Goal: Task Accomplishment & Management: Use online tool/utility

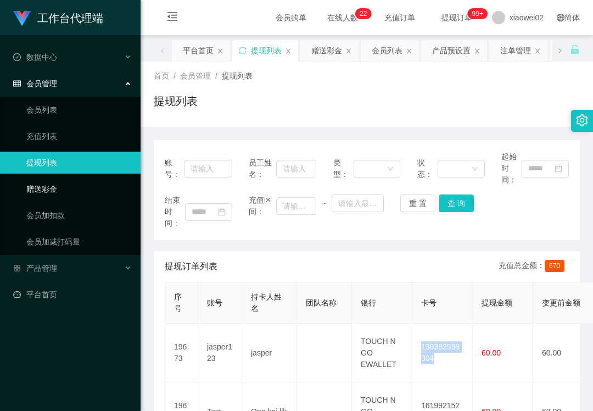
click at [101, 181] on link "赠送彩金" at bounding box center [78, 189] width 105 height 22
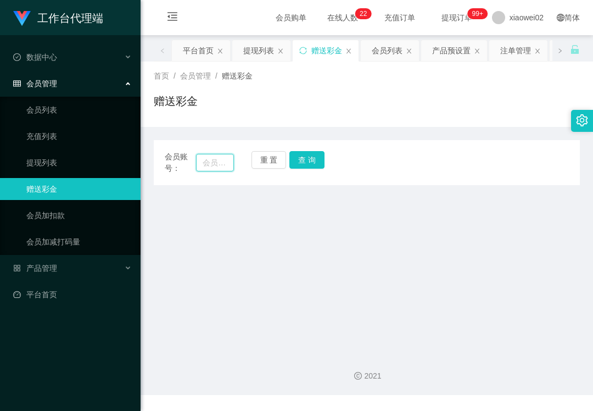
drag, startPoint x: 198, startPoint y: 157, endPoint x: 214, endPoint y: 157, distance: 16.5
click at [198, 157] on input "text" at bounding box center [215, 163] width 38 height 18
paste input "terry9519"
type input "terry9519"
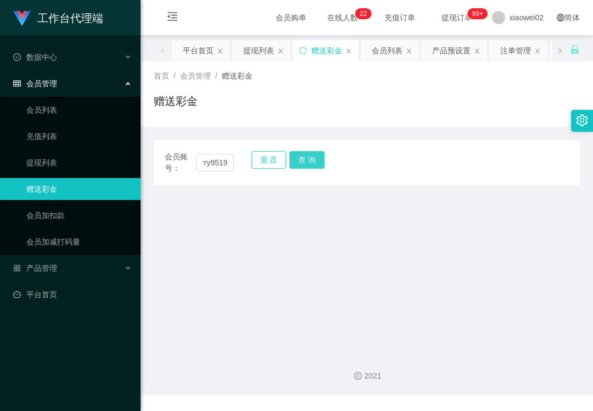
drag, startPoint x: 282, startPoint y: 159, endPoint x: 290, endPoint y: 159, distance: 8.2
click at [282, 159] on button "重 置" at bounding box center [268, 160] width 35 height 18
click at [300, 159] on button "查 询" at bounding box center [306, 160] width 35 height 18
drag, startPoint x: 216, startPoint y: 162, endPoint x: 264, endPoint y: 162, distance: 47.2
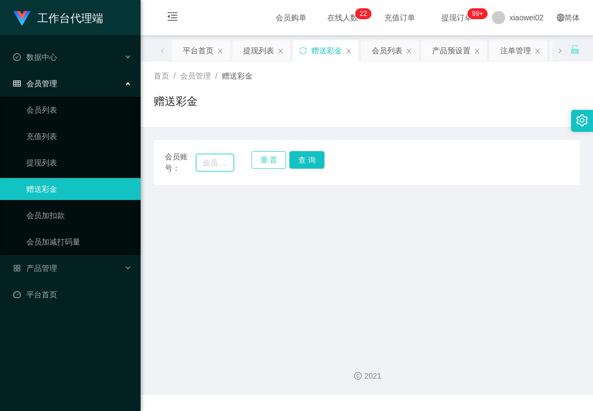
click at [216, 162] on input "text" at bounding box center [215, 163] width 38 height 18
paste input "terry9519"
type input "terry9519"
click at [291, 159] on button "查 询" at bounding box center [306, 160] width 35 height 18
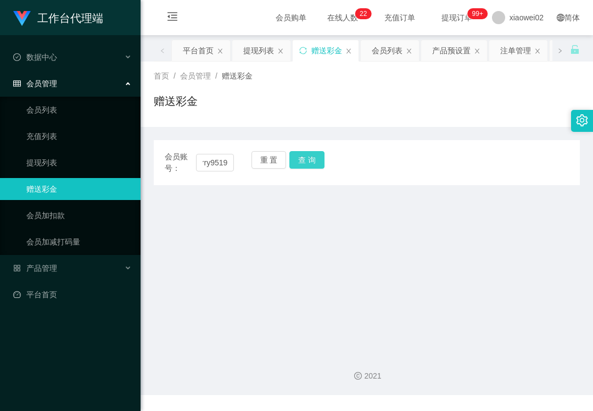
scroll to position [0, 0]
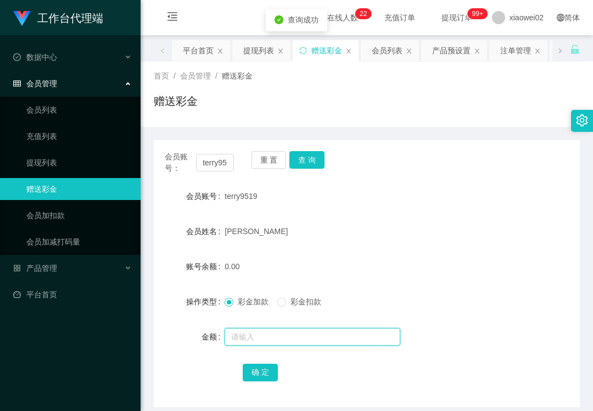
click at [255, 337] on input "text" at bounding box center [313, 337] width 176 height 18
type input "100"
click at [261, 375] on button "确 定" at bounding box center [260, 372] width 35 height 18
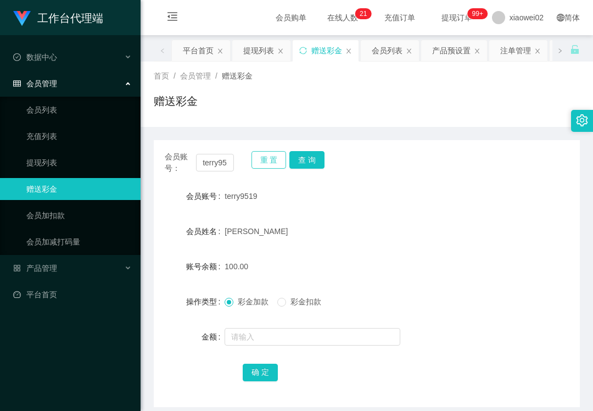
drag, startPoint x: 266, startPoint y: 163, endPoint x: 257, endPoint y: 162, distance: 8.8
click at [266, 163] on button "重 置" at bounding box center [268, 160] width 35 height 18
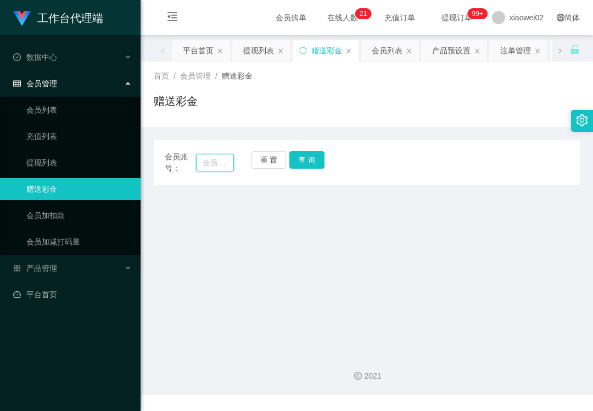
click at [209, 161] on input "text" at bounding box center [215, 163] width 38 height 18
paste input "Kim700309"
type input "Kim700309"
click at [300, 156] on button "查 询" at bounding box center [306, 160] width 35 height 18
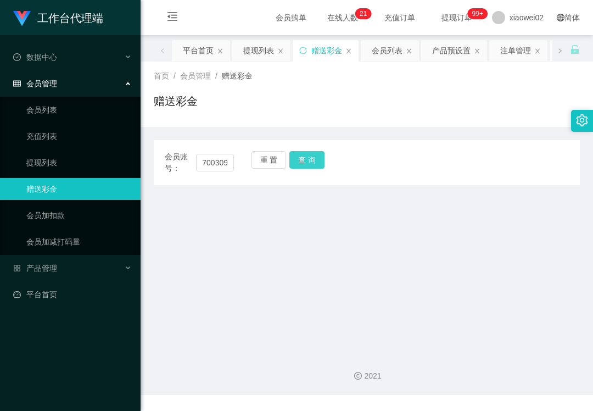
scroll to position [0, 0]
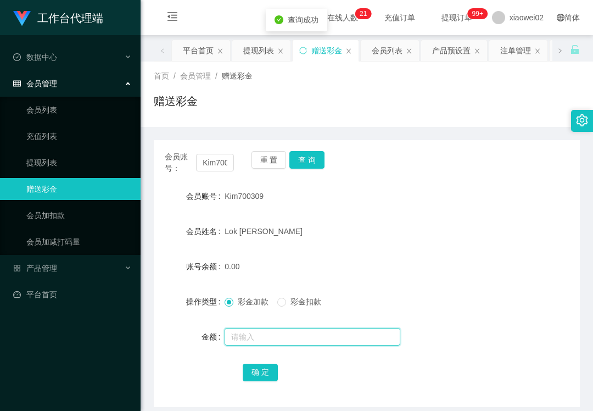
click at [256, 337] on input "text" at bounding box center [313, 337] width 176 height 18
type input "200"
click at [268, 379] on button "确 定" at bounding box center [260, 372] width 35 height 18
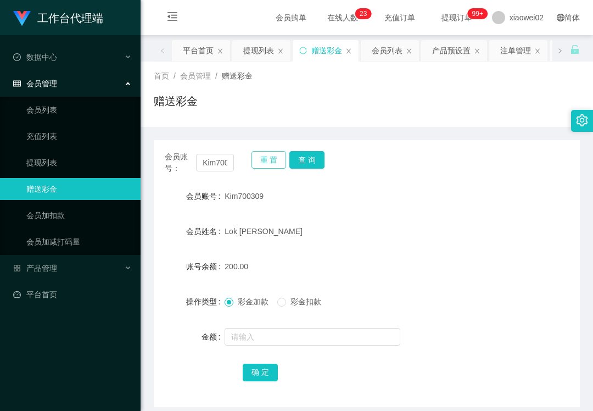
drag, startPoint x: 259, startPoint y: 162, endPoint x: 236, endPoint y: 159, distance: 23.3
click at [257, 162] on button "重 置" at bounding box center [268, 160] width 35 height 18
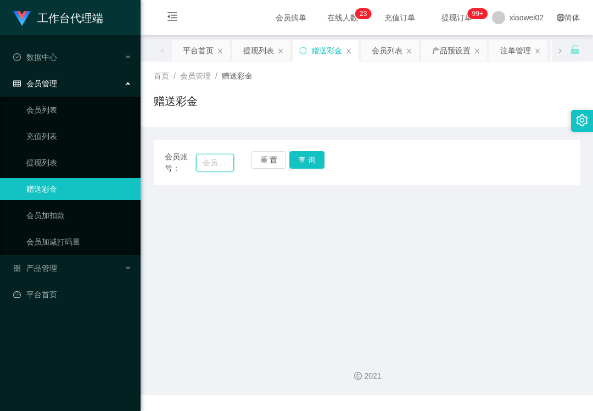
drag, startPoint x: 214, startPoint y: 159, endPoint x: 225, endPoint y: 160, distance: 11.0
click at [214, 159] on input "text" at bounding box center [215, 163] width 38 height 18
paste input "wy126"
type input "wy126"
drag, startPoint x: 310, startPoint y: 167, endPoint x: 304, endPoint y: 178, distance: 12.3
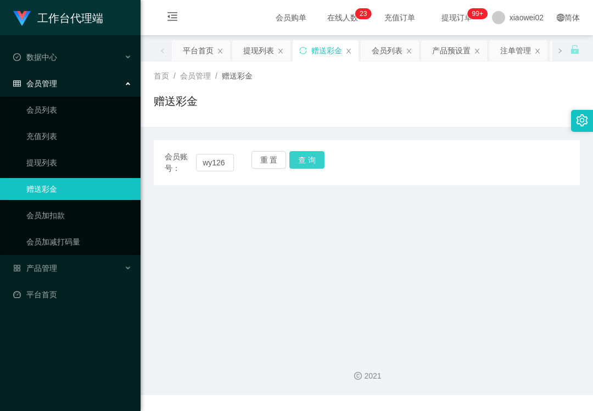
click at [310, 167] on button "查 询" at bounding box center [306, 160] width 35 height 18
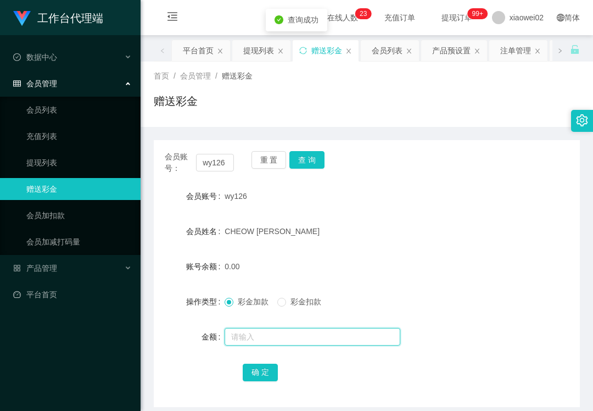
click at [266, 339] on input "text" at bounding box center [313, 337] width 176 height 18
type input "100"
click at [268, 378] on button "确 定" at bounding box center [260, 372] width 35 height 18
click at [31, 389] on div "工作台代理端 数据中心 会员管理 会员列表 充值列表 提现列表 赠送彩金 会员加扣款 会员加减打码量 产品管理 平台首页" at bounding box center [70, 205] width 141 height 411
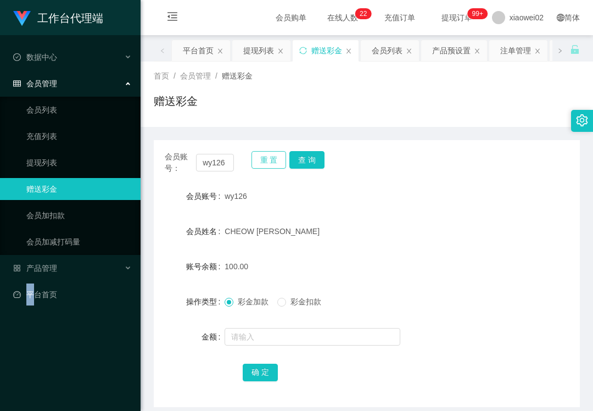
click at [270, 159] on button "重 置" at bounding box center [268, 160] width 35 height 18
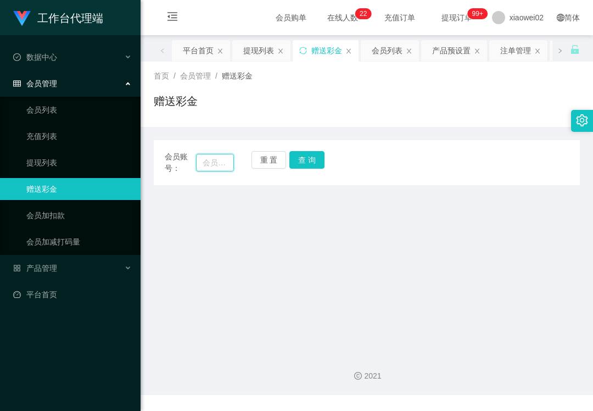
drag, startPoint x: 220, startPoint y: 161, endPoint x: 232, endPoint y: 161, distance: 11.5
click at [220, 161] on input "text" at bounding box center [215, 163] width 38 height 18
paste input "Zi"
type input "Zi"
click at [312, 158] on button "查 询" at bounding box center [306, 160] width 35 height 18
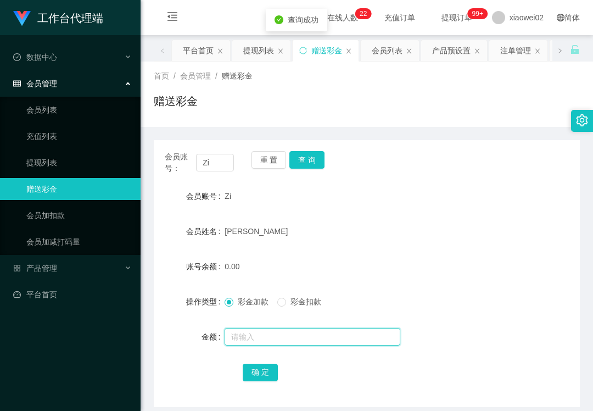
click at [239, 343] on input "text" at bounding box center [313, 337] width 176 height 18
type input "100"
click at [256, 369] on button "确 定" at bounding box center [260, 372] width 35 height 18
drag, startPoint x: 61, startPoint y: 105, endPoint x: 76, endPoint y: 29, distance: 77.6
click at [61, 105] on link "会员列表" at bounding box center [78, 110] width 105 height 22
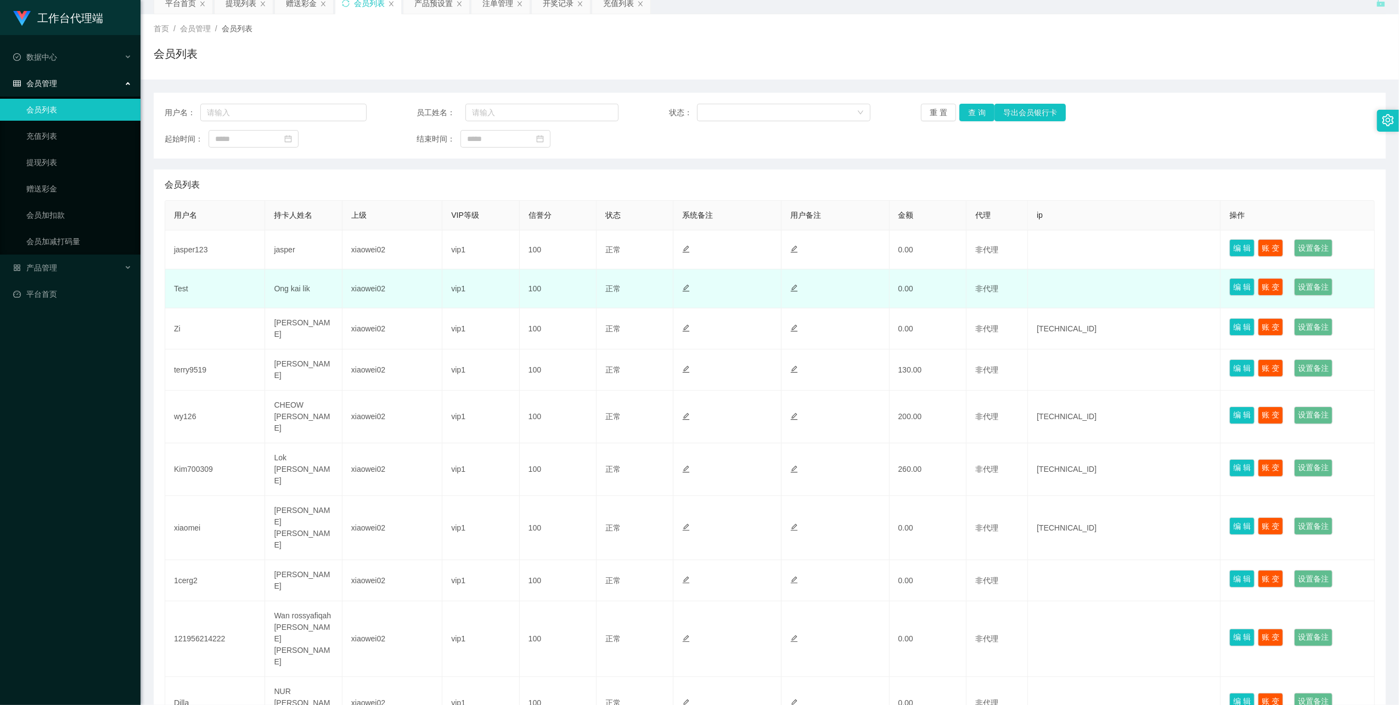
scroll to position [80, 0]
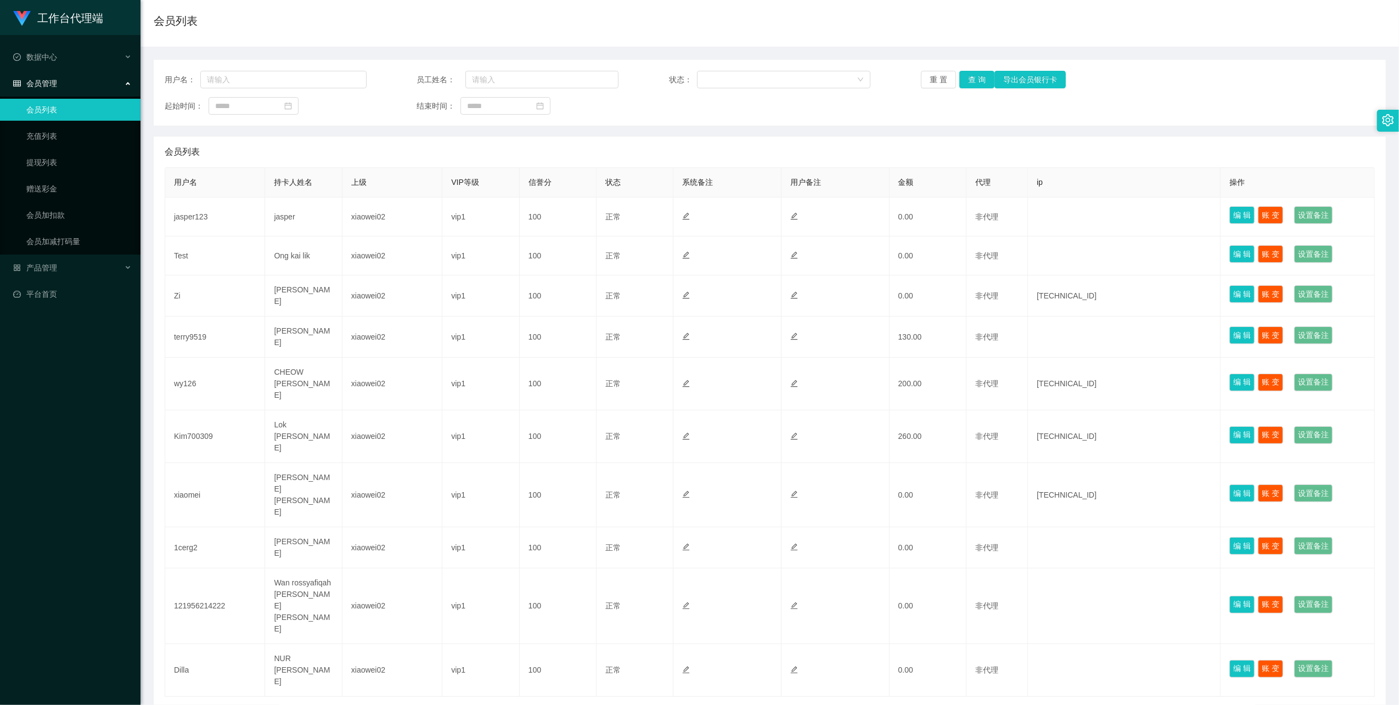
click at [592, 410] on link "2" at bounding box center [1114, 715] width 16 height 16
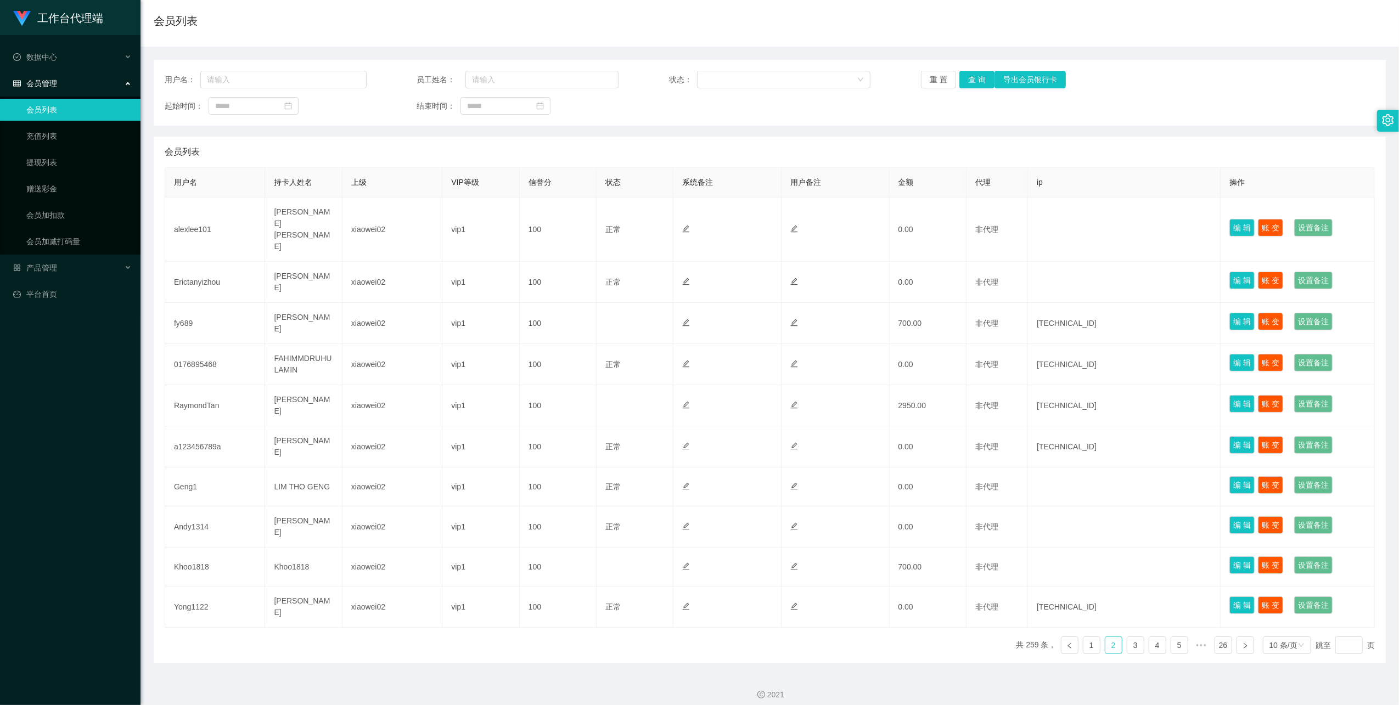
scroll to position [55, 0]
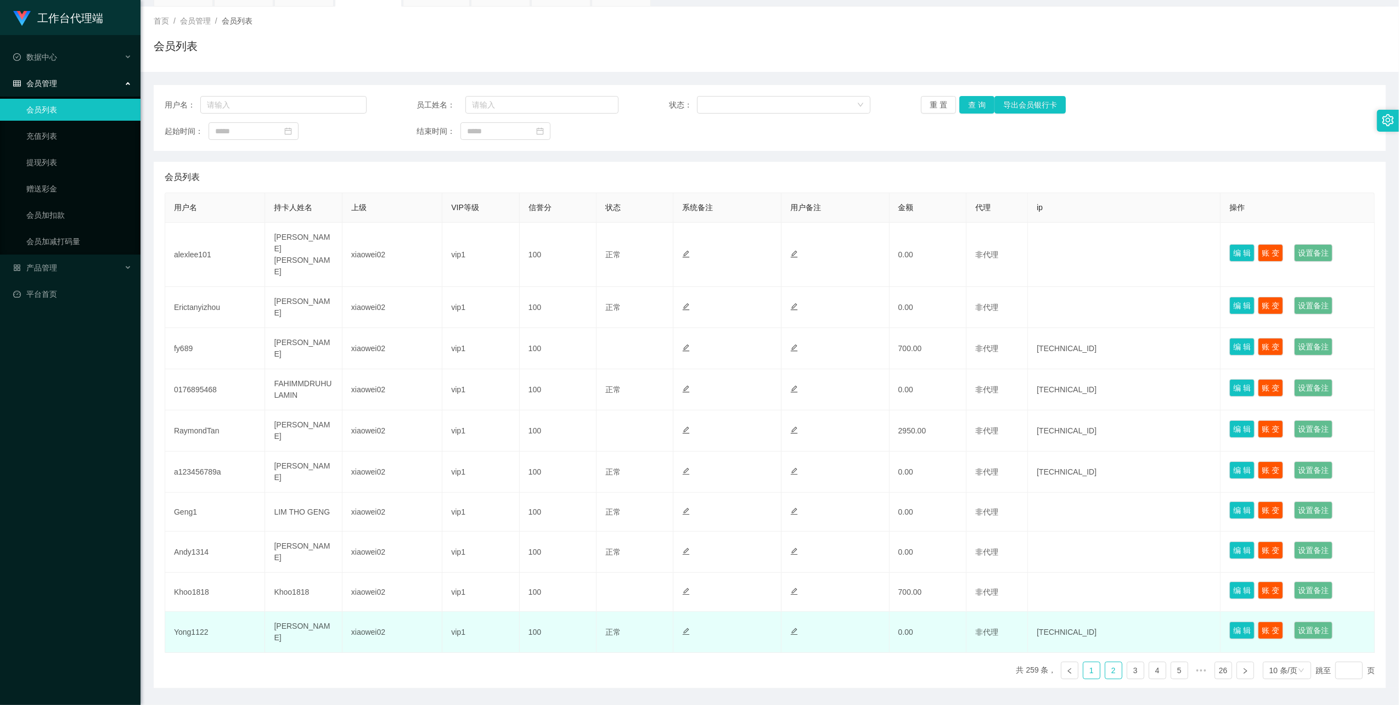
click at [592, 410] on link "1" at bounding box center [1092, 671] width 16 height 16
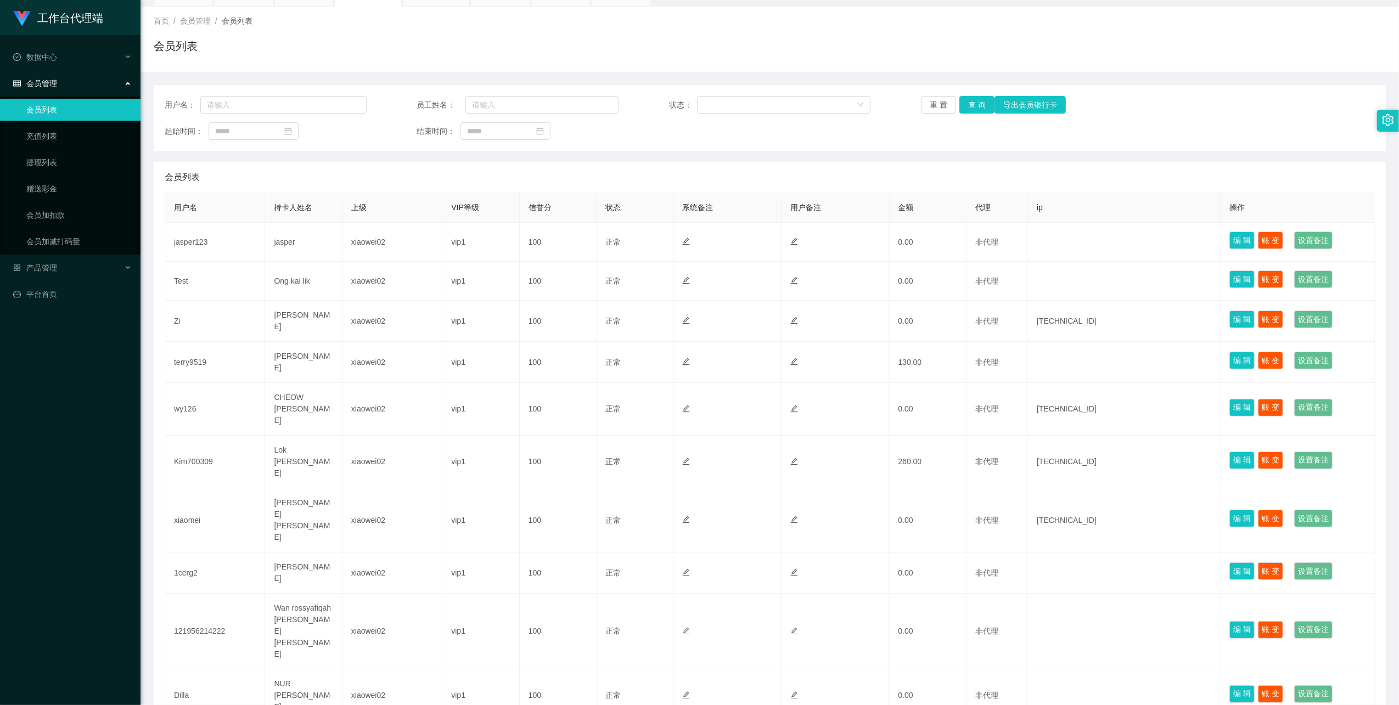
click at [38, 145] on ul "会员列表 充值列表 提现列表 赠送彩金 会员加扣款 会员加减打码量" at bounding box center [70, 176] width 141 height 158
click at [44, 152] on link "提现列表" at bounding box center [78, 163] width 105 height 22
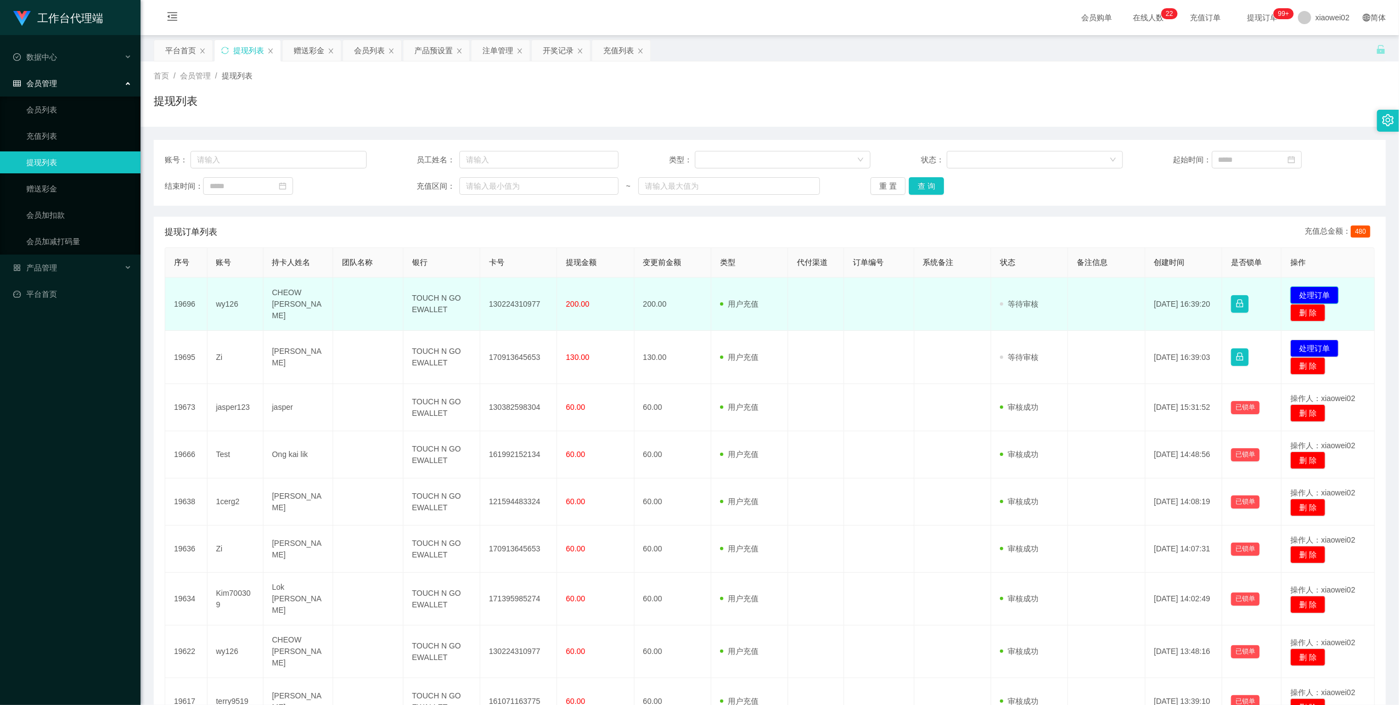
click at [592, 295] on button "处理订单" at bounding box center [1315, 296] width 48 height 18
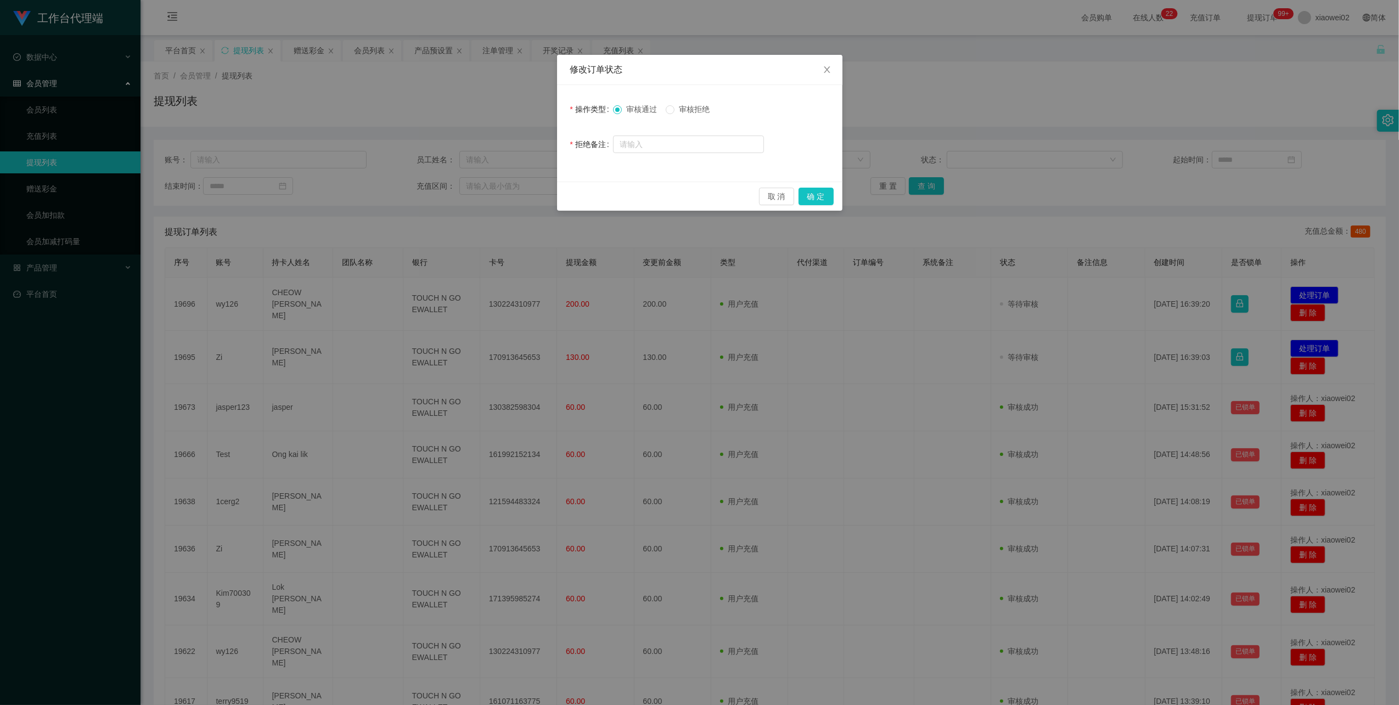
click at [592, 117] on div "审核通过 审核拒绝" at bounding box center [688, 109] width 151 height 22
click at [592, 113] on span "审核拒绝" at bounding box center [695, 109] width 40 height 9
click at [592, 196] on button "确 定" at bounding box center [816, 197] width 35 height 18
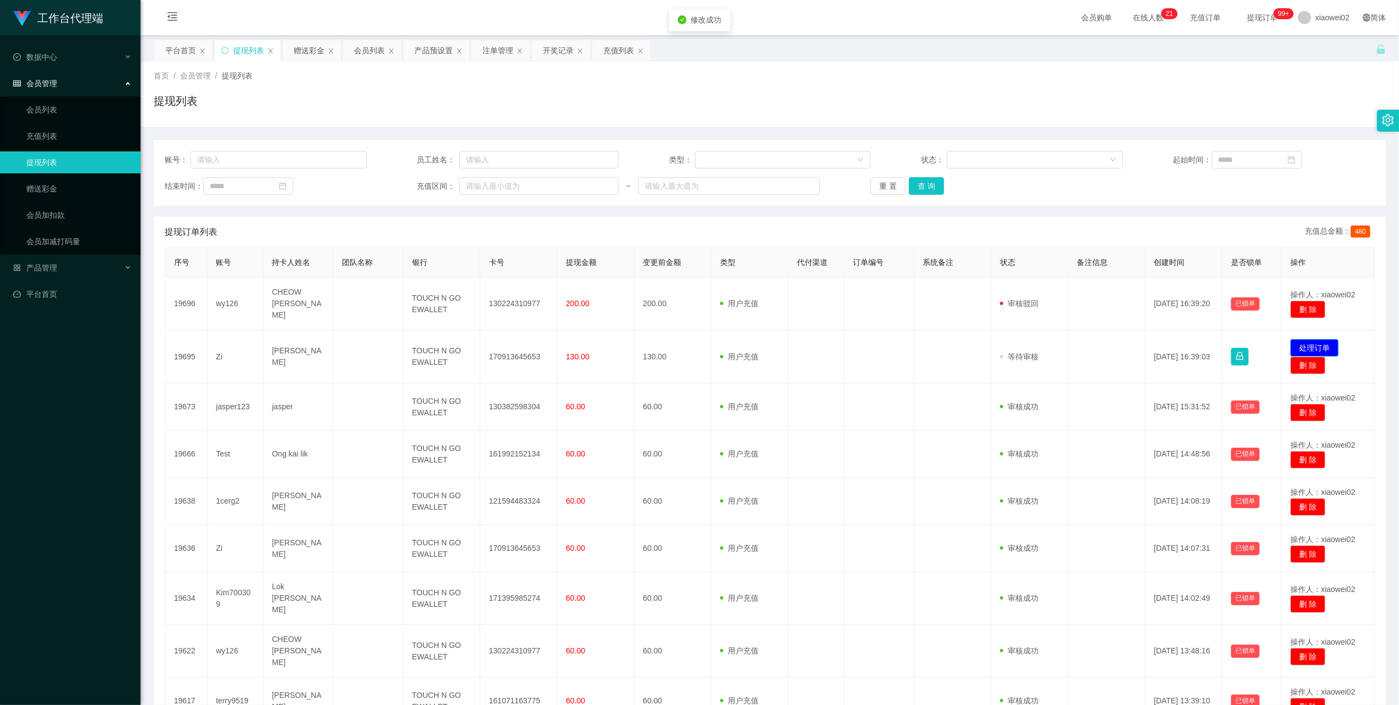
click at [592, 341] on button "处理订单" at bounding box center [1315, 348] width 48 height 18
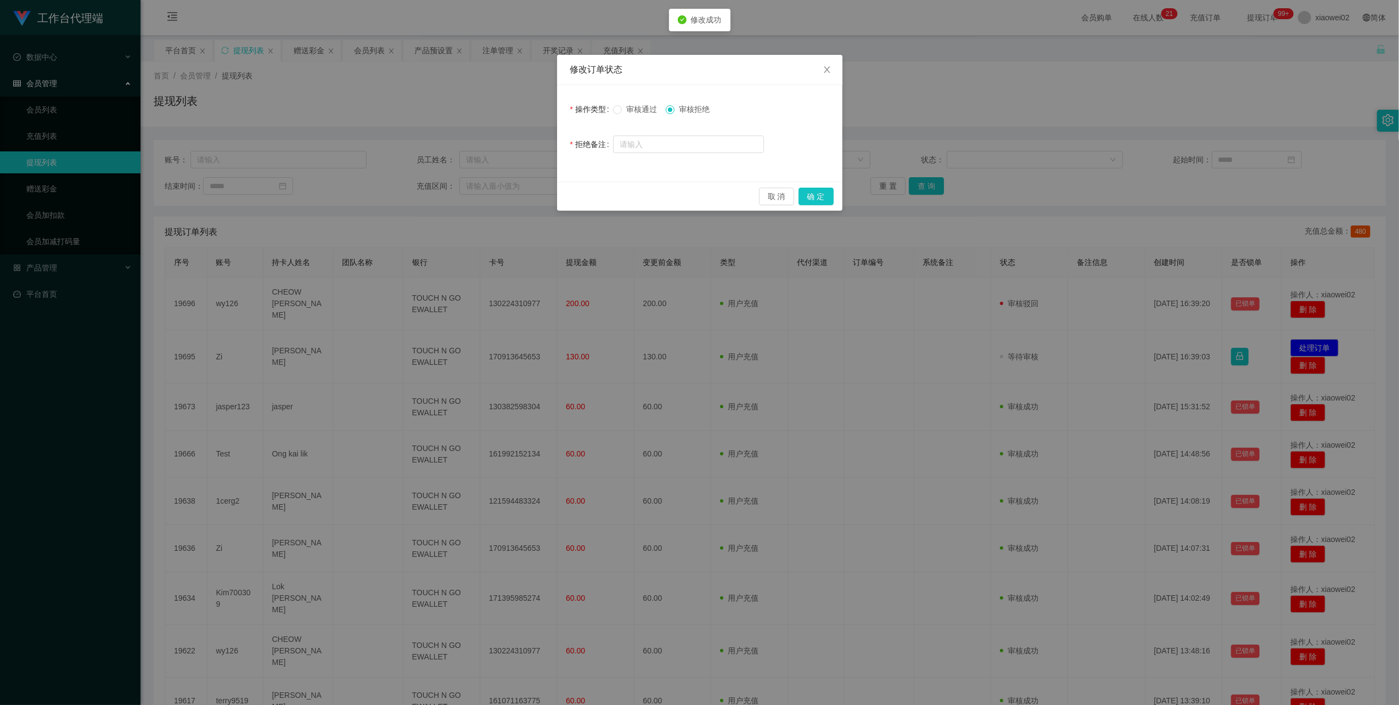
click at [592, 104] on label "审核通过" at bounding box center [637, 110] width 48 height 12
click at [592, 112] on span "审核通过" at bounding box center [642, 109] width 40 height 9
click at [592, 194] on button "确 定" at bounding box center [816, 197] width 35 height 18
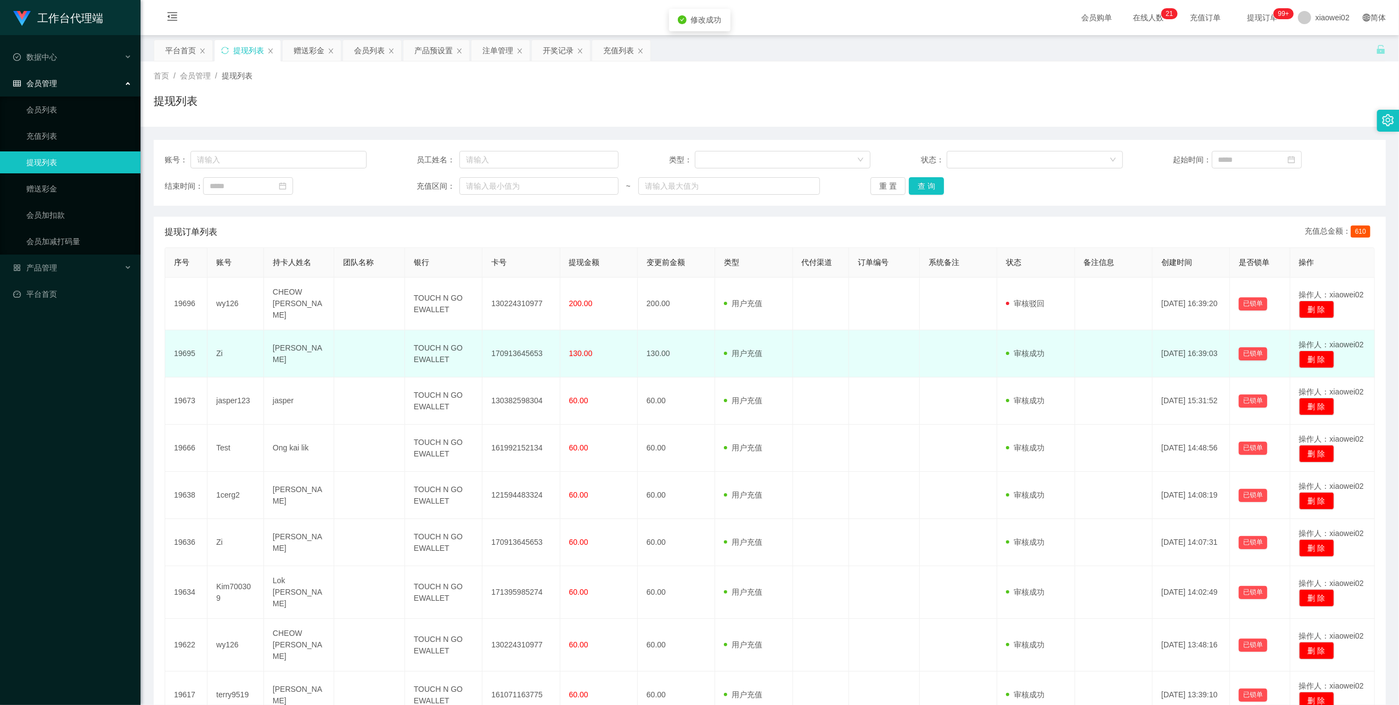
click at [523, 349] on td "170913645653" at bounding box center [521, 353] width 77 height 47
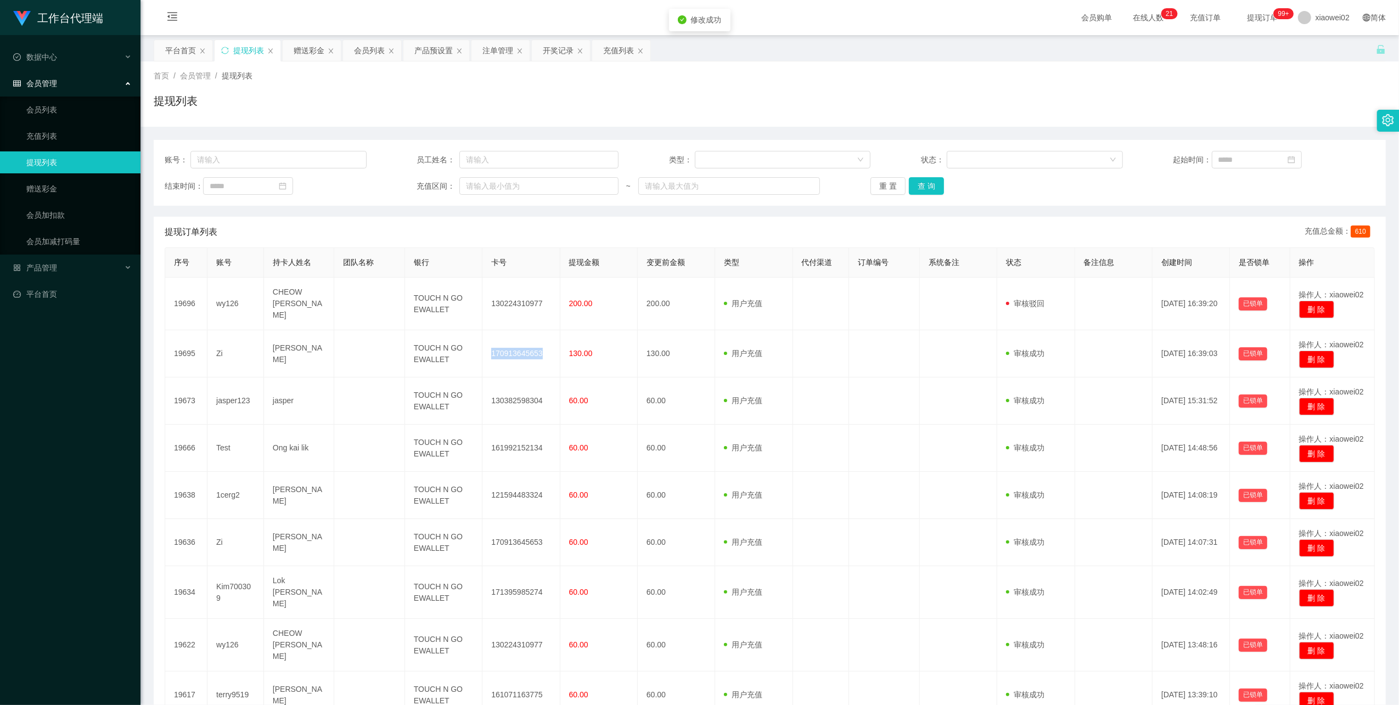
drag, startPoint x: 523, startPoint y: 349, endPoint x: 694, endPoint y: 254, distance: 196.6
click at [526, 348] on td "170913645653" at bounding box center [521, 353] width 77 height 47
copy td "170913645653"
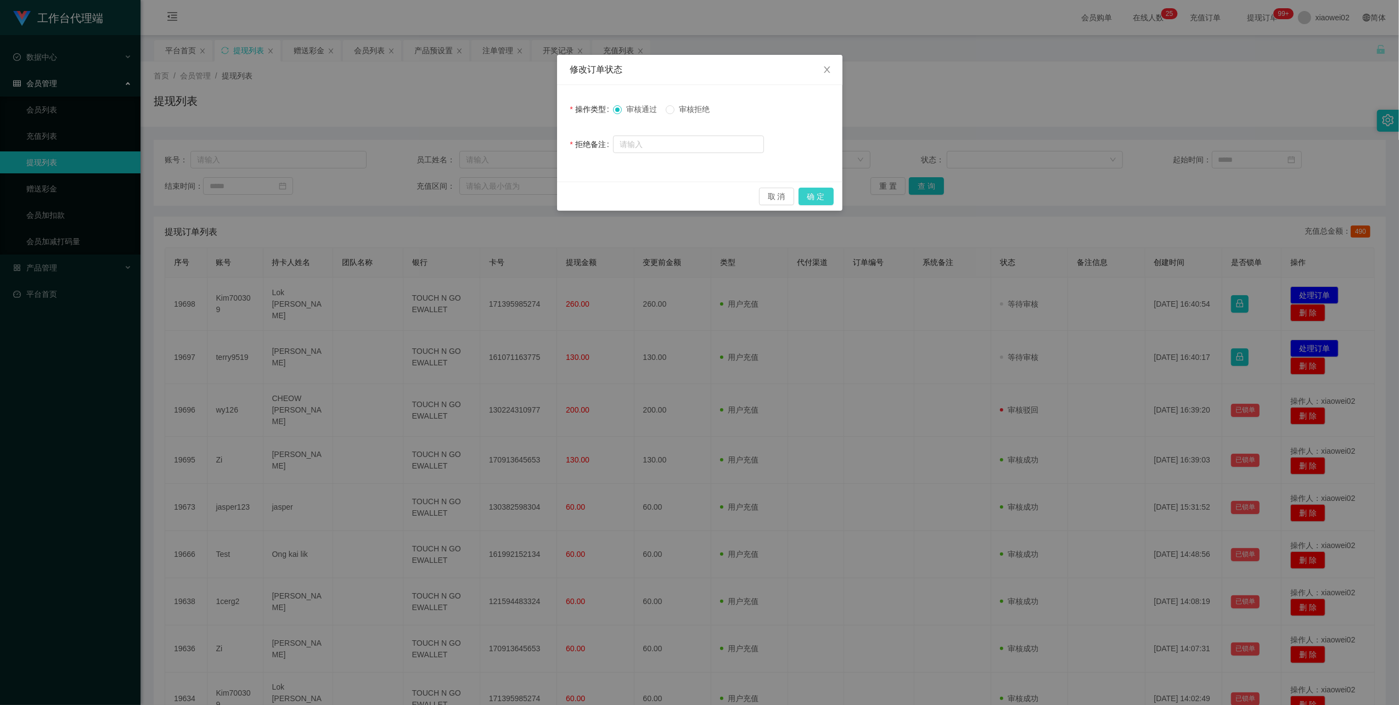
click at [826, 204] on button "确 定" at bounding box center [816, 197] width 35 height 18
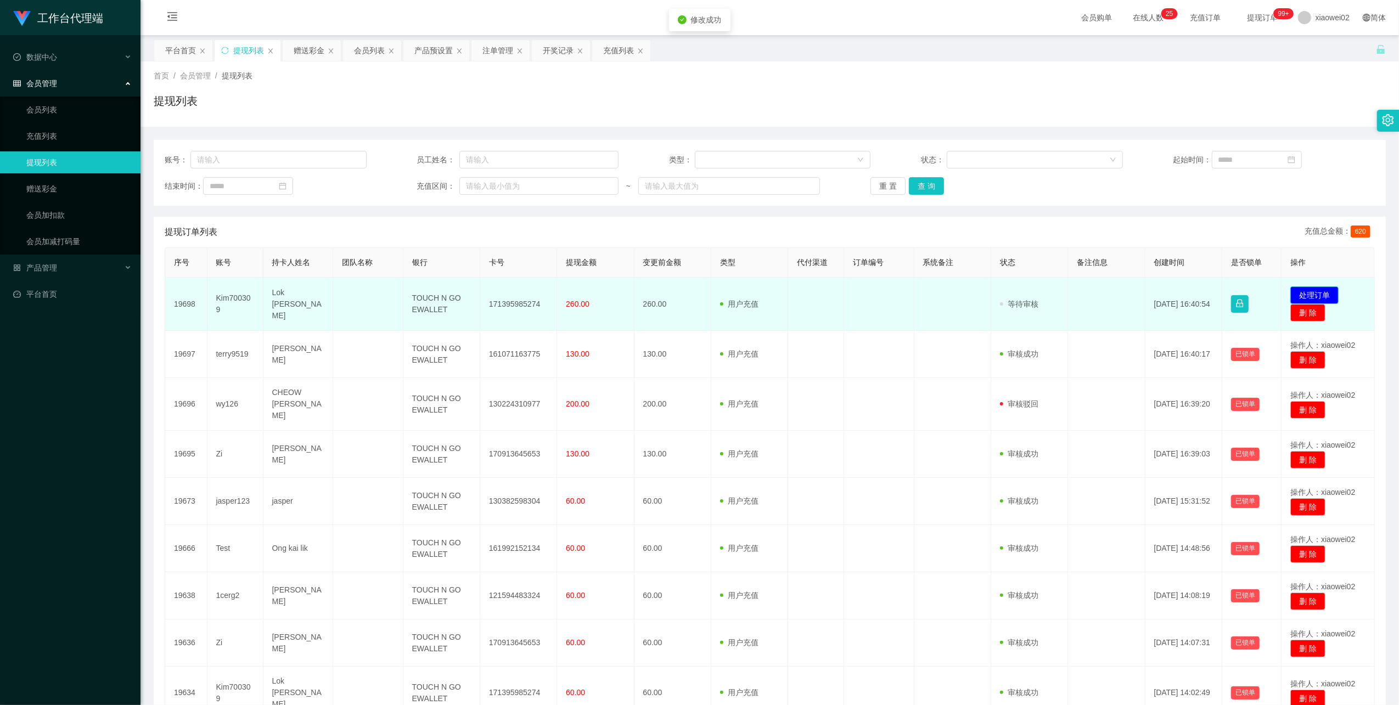
click at [1316, 293] on button "处理订单" at bounding box center [1315, 296] width 48 height 18
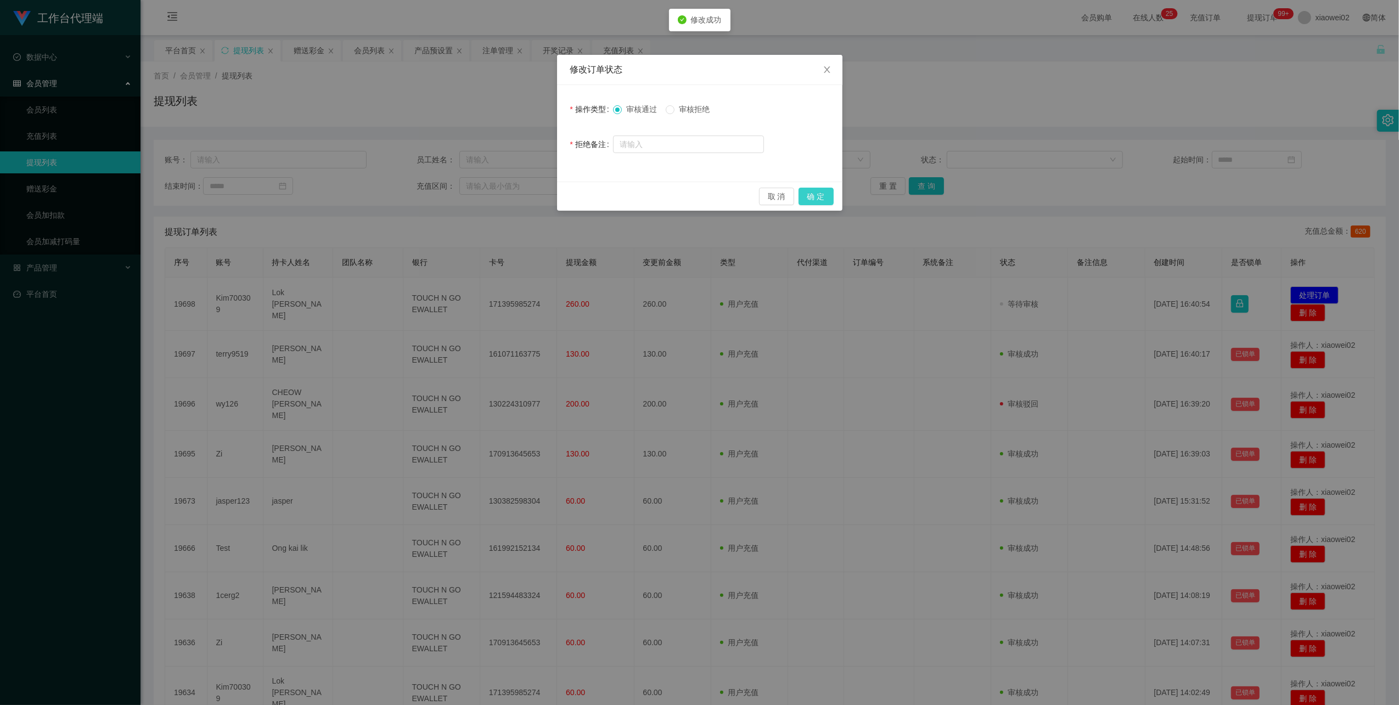
click at [806, 203] on button "确 定" at bounding box center [816, 197] width 35 height 18
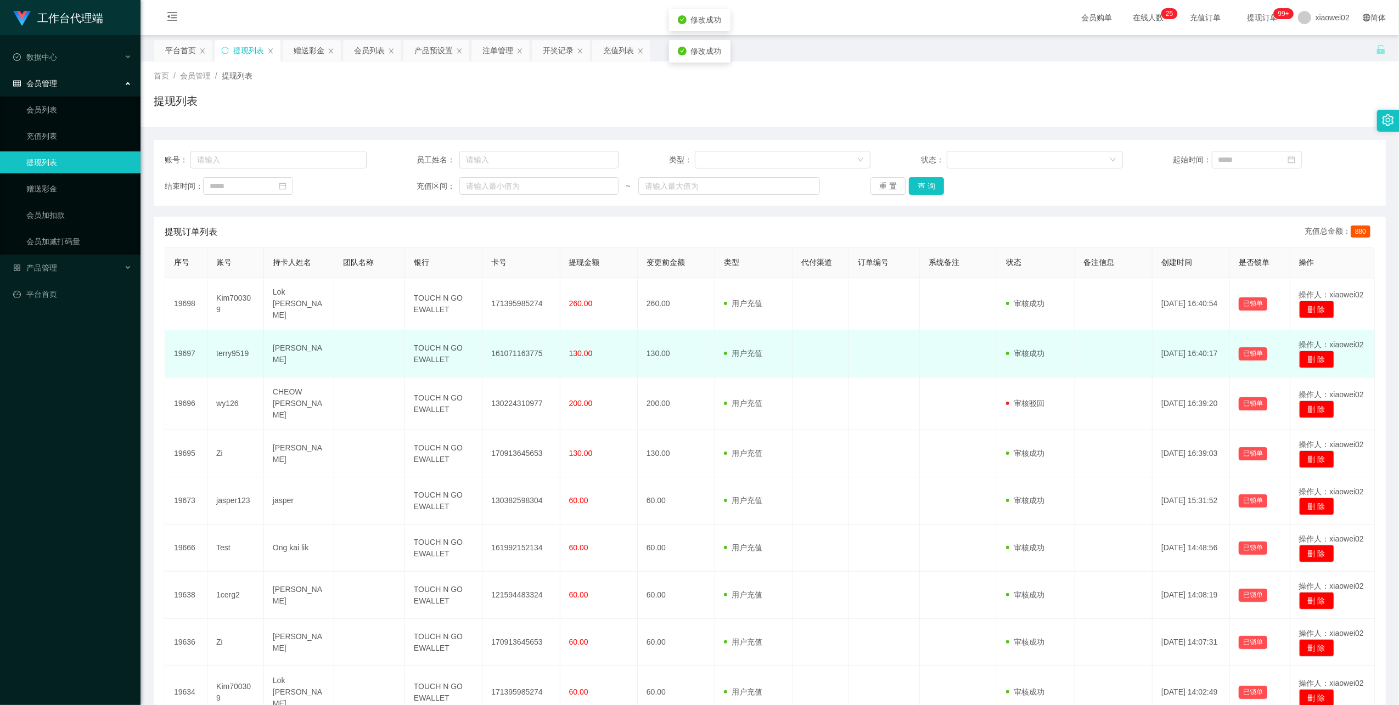
click at [528, 352] on td "161071163775" at bounding box center [521, 353] width 77 height 47
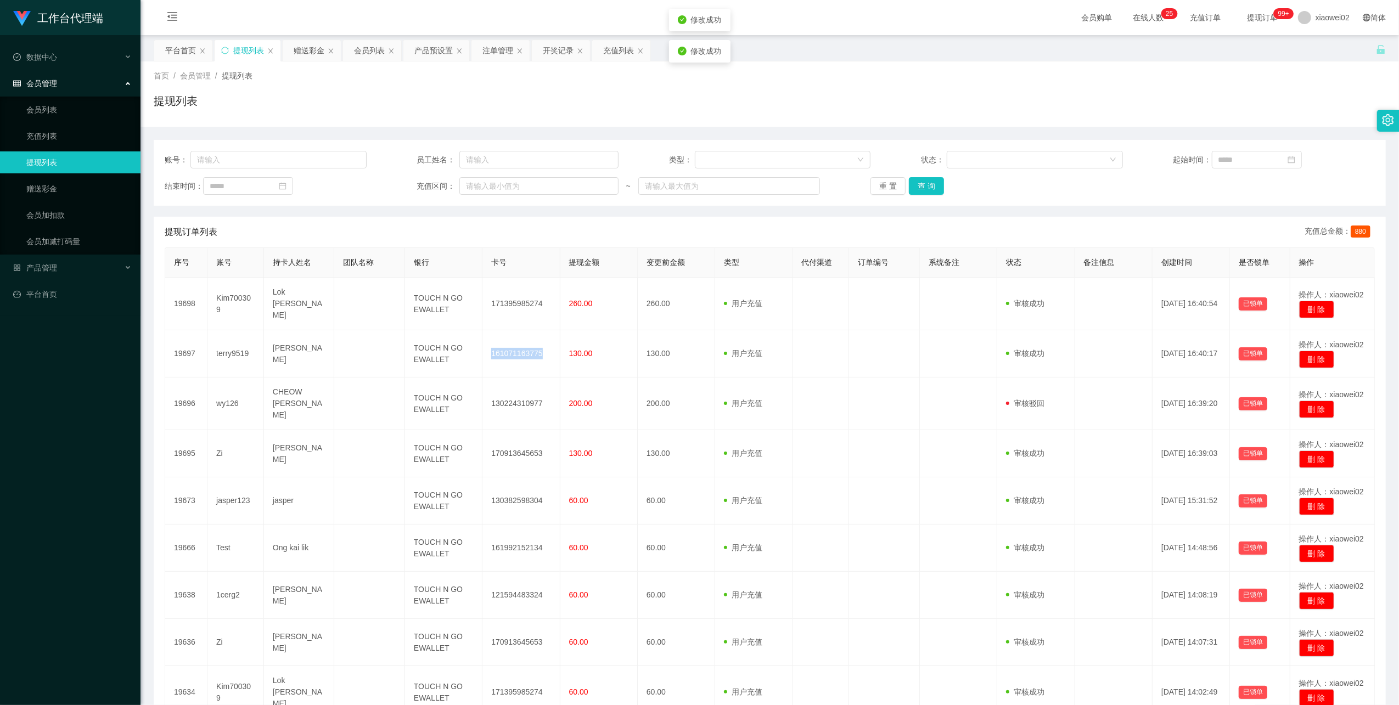
copy td "161071163775"
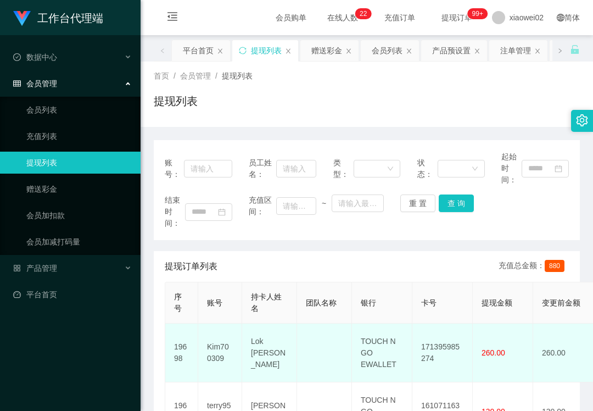
click at [444, 340] on td "171395985274" at bounding box center [442, 352] width 60 height 59
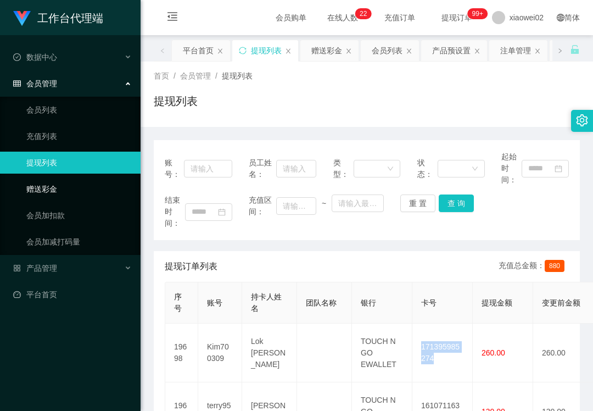
copy td "171395985274"
click at [100, 184] on link "赠送彩金" at bounding box center [78, 189] width 105 height 22
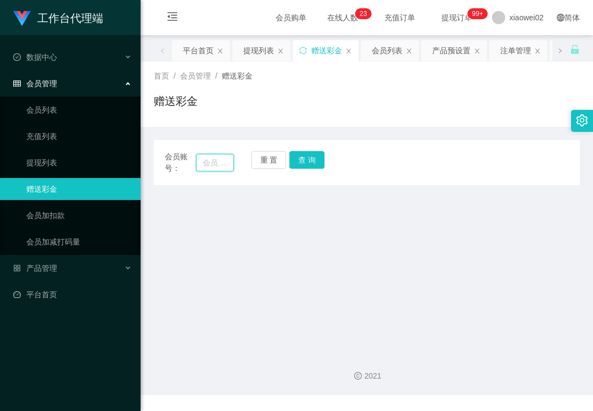
drag, startPoint x: 216, startPoint y: 163, endPoint x: 232, endPoint y: 161, distance: 16.0
click at [216, 163] on input "text" at bounding box center [215, 163] width 38 height 18
paste input "1cerg2"
type input "1cerg2"
click at [287, 159] on div "重 置 查 询" at bounding box center [285, 162] width 69 height 23
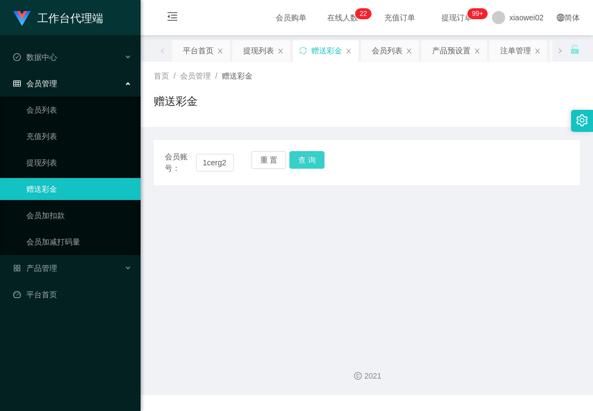
click at [304, 164] on button "查 询" at bounding box center [306, 160] width 35 height 18
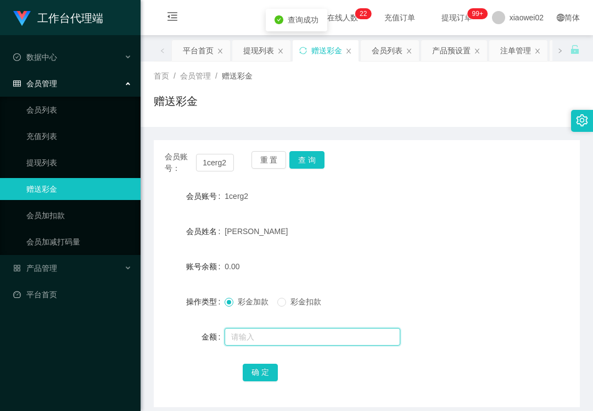
drag, startPoint x: 249, startPoint y: 335, endPoint x: 245, endPoint y: 328, distance: 7.9
click at [249, 335] on input "text" at bounding box center [313, 337] width 176 height 18
type input "100"
click at [267, 375] on button "确 定" at bounding box center [260, 372] width 35 height 18
drag, startPoint x: 397, startPoint y: 234, endPoint x: 301, endPoint y: 194, distance: 103.9
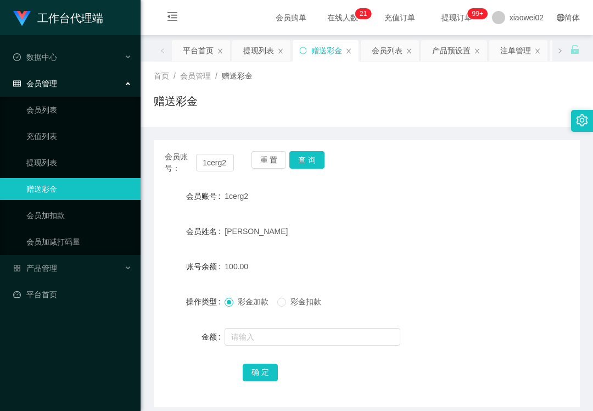
click at [397, 234] on div "[PERSON_NAME]" at bounding box center [349, 231] width 249 height 22
click at [275, 161] on button "重 置" at bounding box center [268, 160] width 35 height 18
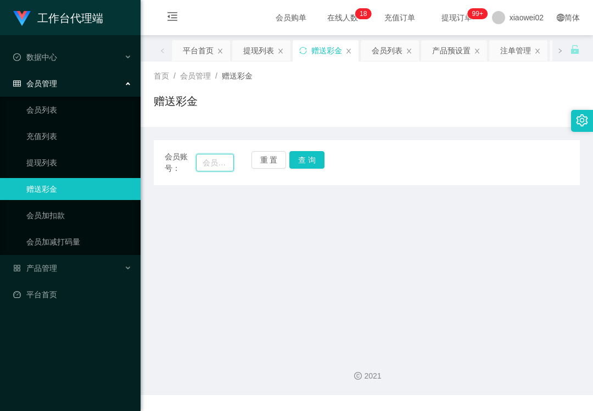
click at [224, 166] on input "text" at bounding box center [215, 163] width 38 height 18
paste input "xiaomei"
type input "xiaomei"
click at [309, 165] on button "查 询" at bounding box center [306, 160] width 35 height 18
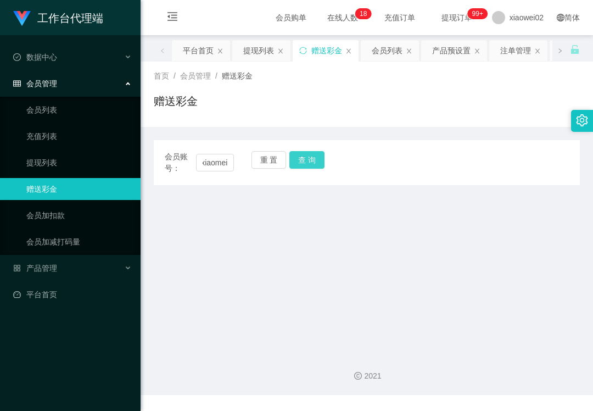
scroll to position [0, 0]
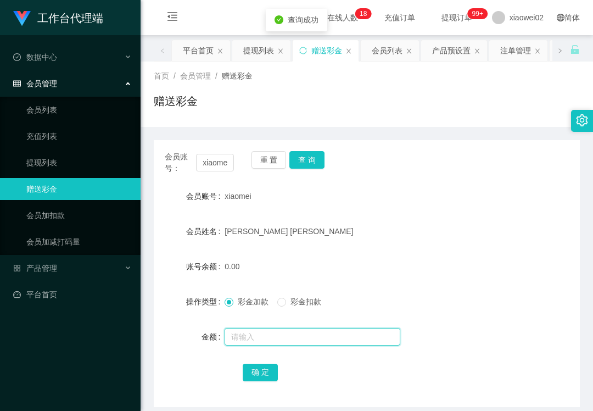
click at [262, 338] on input "text" at bounding box center [313, 337] width 176 height 18
type input "100"
click at [267, 365] on button "确 定" at bounding box center [260, 372] width 35 height 18
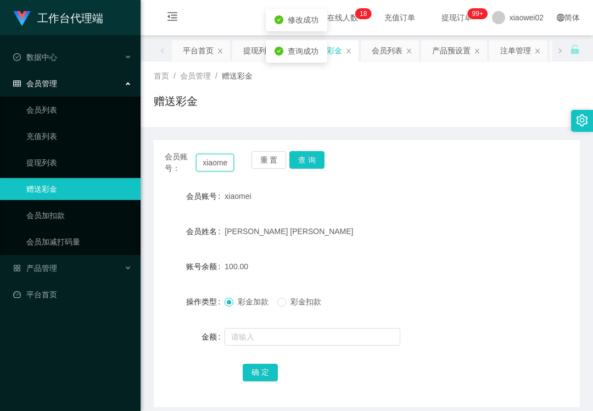
click at [215, 156] on input "xiaomei" at bounding box center [215, 163] width 38 height 18
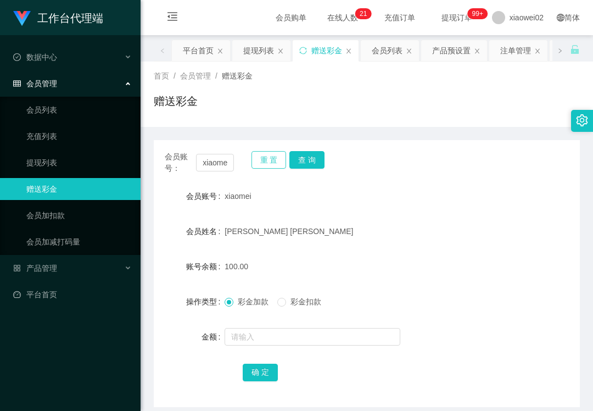
drag, startPoint x: 268, startPoint y: 156, endPoint x: 243, endPoint y: 164, distance: 26.2
click at [268, 159] on button "重 置" at bounding box center [268, 160] width 35 height 18
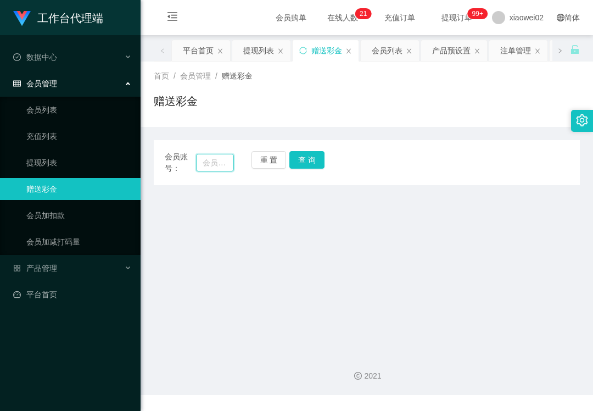
click at [220, 165] on input "text" at bounding box center [215, 163] width 38 height 18
paste input "jasper123"
type input "jasper123"
click at [297, 164] on button "查 询" at bounding box center [306, 160] width 35 height 18
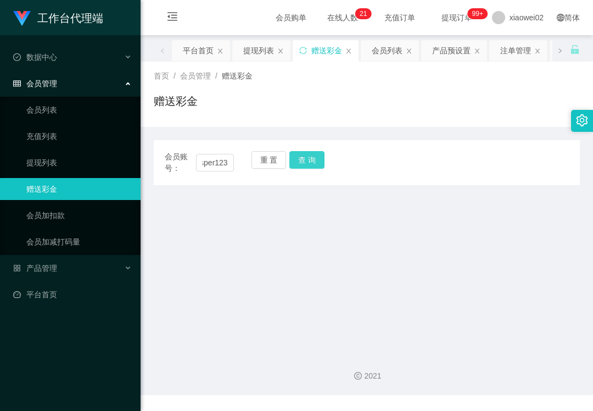
scroll to position [0, 0]
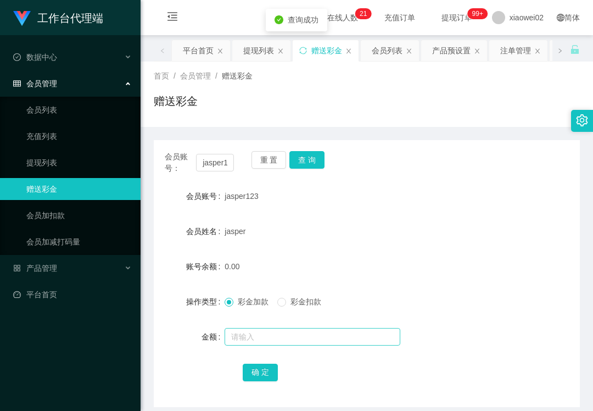
drag, startPoint x: 243, startPoint y: 327, endPoint x: 246, endPoint y: 344, distance: 16.8
click at [243, 329] on div at bounding box center [349, 337] width 249 height 22
click at [246, 344] on input "text" at bounding box center [313, 337] width 176 height 18
type input "100"
click at [258, 371] on button "确 定" at bounding box center [260, 372] width 35 height 18
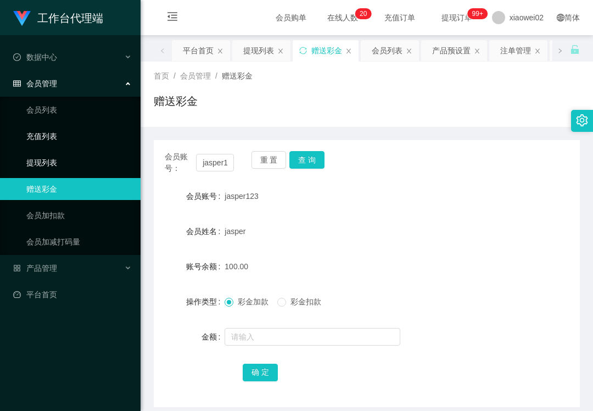
drag, startPoint x: 80, startPoint y: 164, endPoint x: 79, endPoint y: 132, distance: 31.8
click at [80, 164] on link "提现列表" at bounding box center [78, 163] width 105 height 22
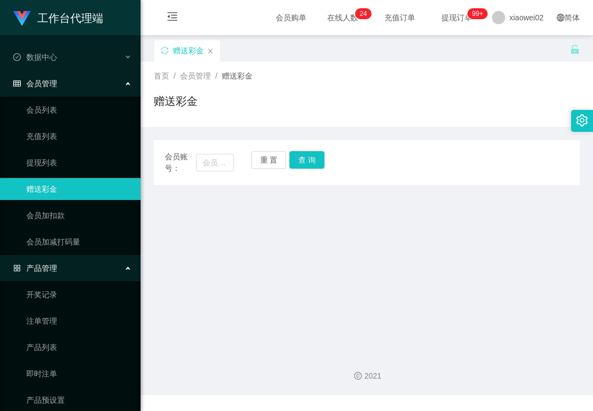
scroll to position [35, 0]
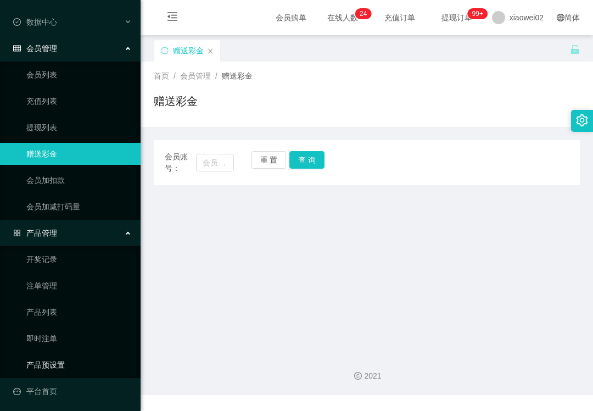
click at [60, 361] on link "产品预设置" at bounding box center [78, 365] width 105 height 22
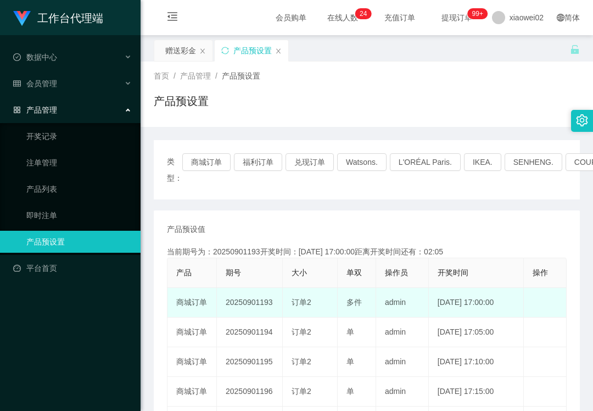
click at [242, 299] on td "20250901193" at bounding box center [250, 303] width 66 height 30
copy td "20250901193"
click at [247, 294] on td "20250901193" at bounding box center [250, 303] width 66 height 30
click at [247, 299] on td "20250901193" at bounding box center [250, 303] width 66 height 30
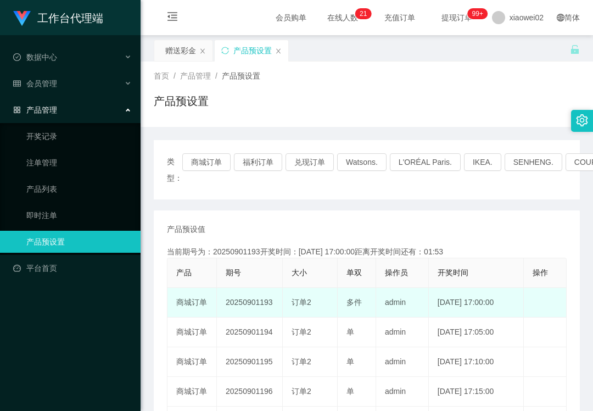
click at [247, 299] on td "20250901193" at bounding box center [250, 303] width 66 height 30
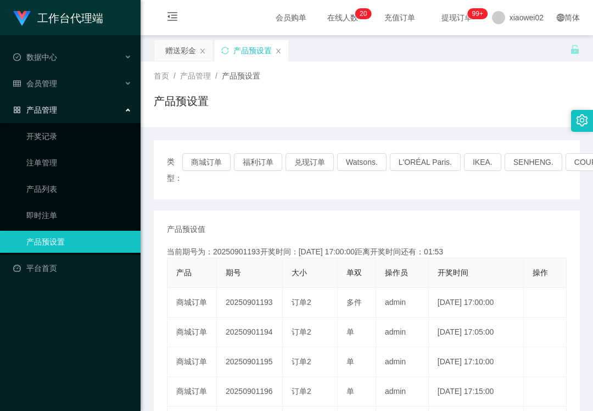
copy td "20250901193"
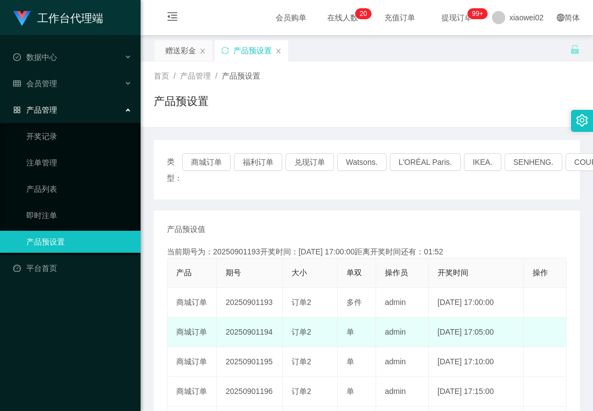
click at [254, 328] on td "20250901194" at bounding box center [250, 332] width 66 height 30
copy td "20250901194"
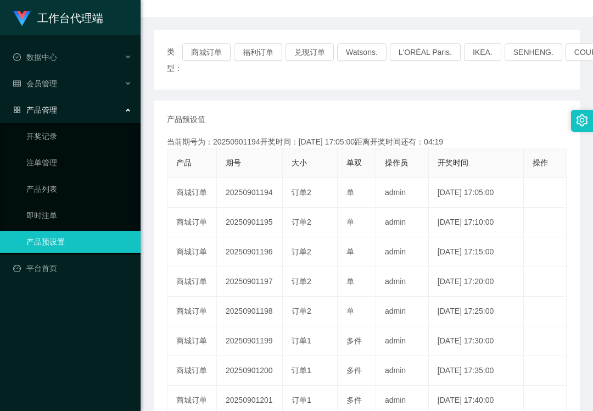
scroll to position [146, 0]
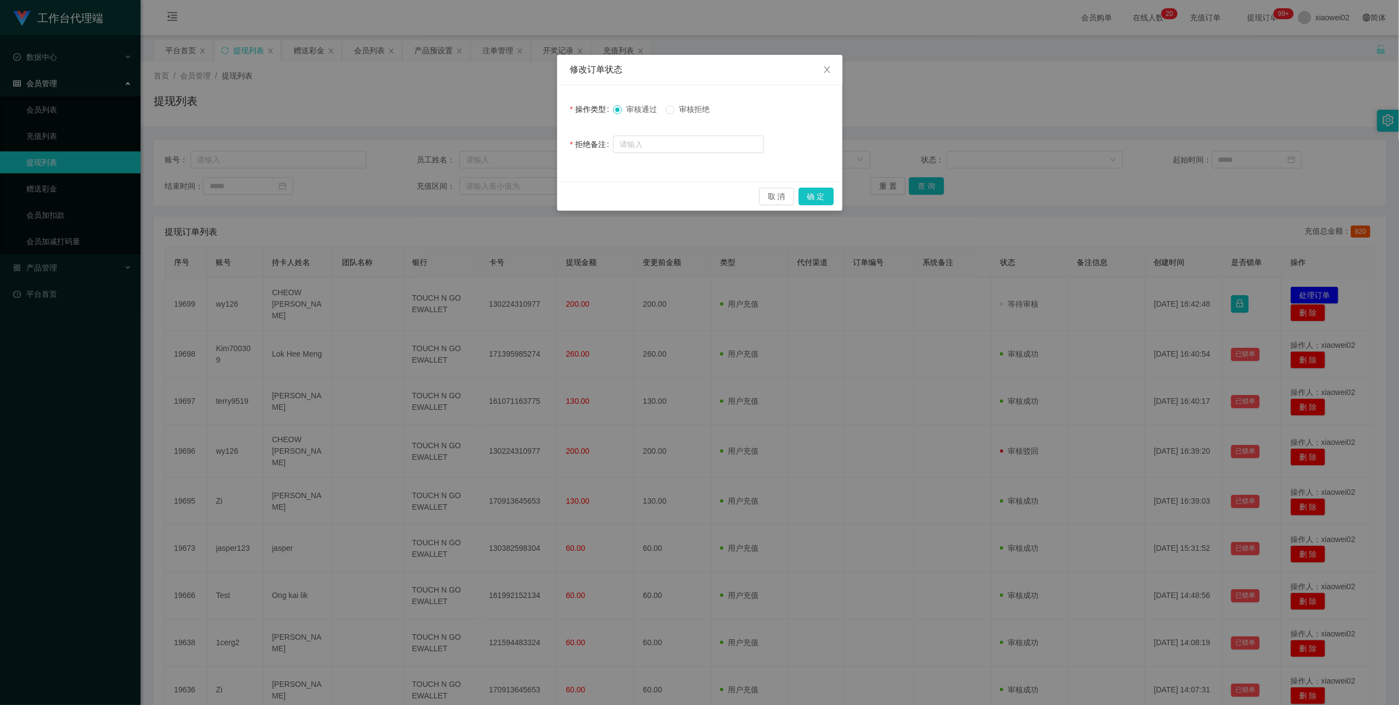
click at [694, 110] on span "审核拒绝" at bounding box center [695, 109] width 40 height 9
click at [824, 191] on button "确 定" at bounding box center [816, 197] width 35 height 18
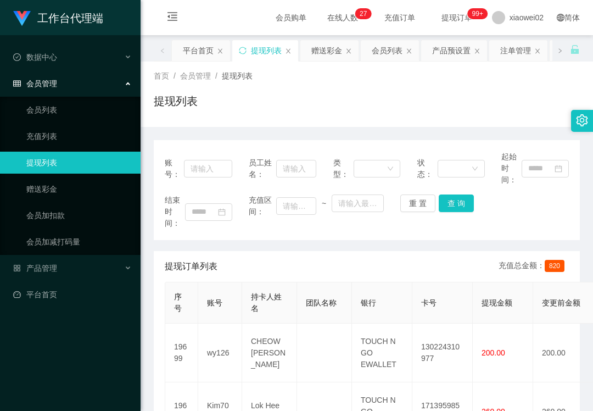
drag, startPoint x: 93, startPoint y: 172, endPoint x: 89, endPoint y: 161, distance: 11.8
click at [93, 172] on ul "会员列表 充值列表 提现列表 赠送彩金 会员加扣款 会员加减打码量" at bounding box center [70, 176] width 141 height 158
drag, startPoint x: 89, startPoint y: 161, endPoint x: 88, endPoint y: 123, distance: 38.4
click at [89, 159] on link "提现列表" at bounding box center [78, 163] width 105 height 22
click at [295, 98] on div "提现列表" at bounding box center [367, 105] width 426 height 25
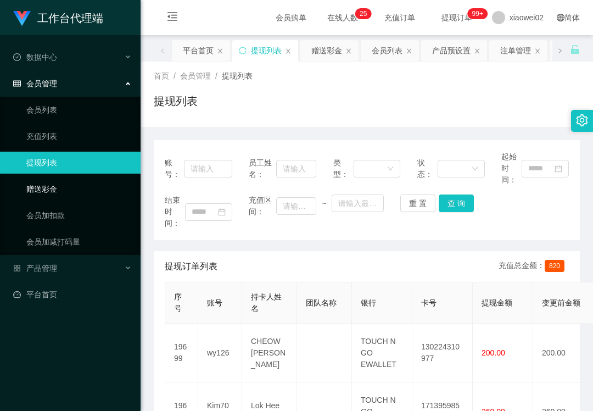
click at [97, 178] on link "赠送彩金" at bounding box center [78, 189] width 105 height 22
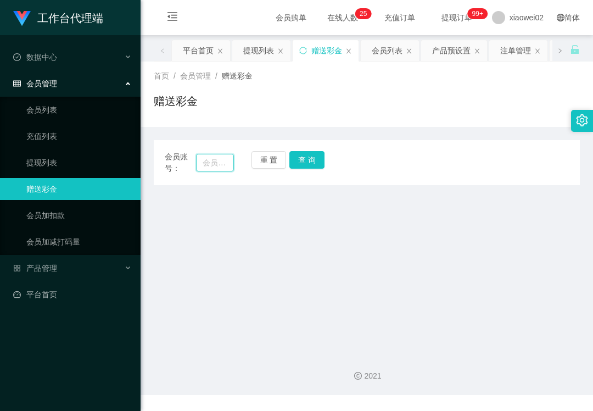
click at [198, 166] on input "text" at bounding box center [215, 163] width 38 height 18
paste input "wy126"
type input "wy126"
drag, startPoint x: 310, startPoint y: 165, endPoint x: 295, endPoint y: 180, distance: 21.4
click at [310, 165] on button "查 询" at bounding box center [306, 160] width 35 height 18
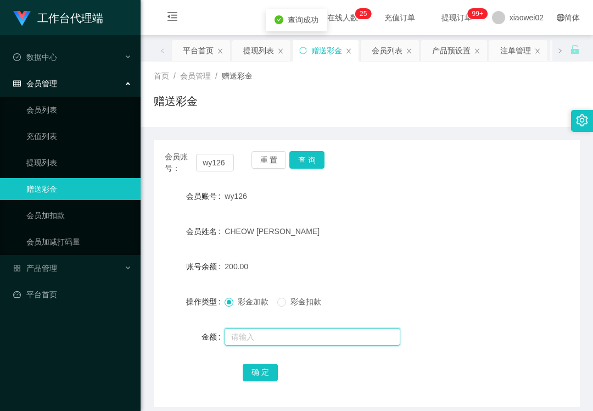
click at [260, 339] on input "text" at bounding box center [313, 337] width 176 height 18
type input "70"
drag, startPoint x: 293, startPoint y: 301, endPoint x: 288, endPoint y: 307, distance: 8.2
click at [294, 301] on span "彩金扣款" at bounding box center [306, 301] width 40 height 9
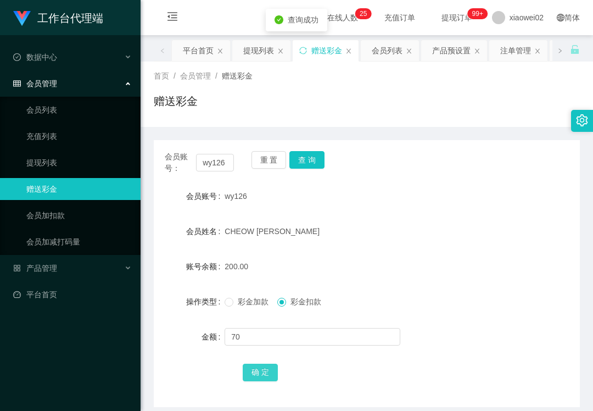
click at [264, 378] on button "确 定" at bounding box center [260, 372] width 35 height 18
click at [86, 165] on link "提现列表" at bounding box center [78, 163] width 105 height 22
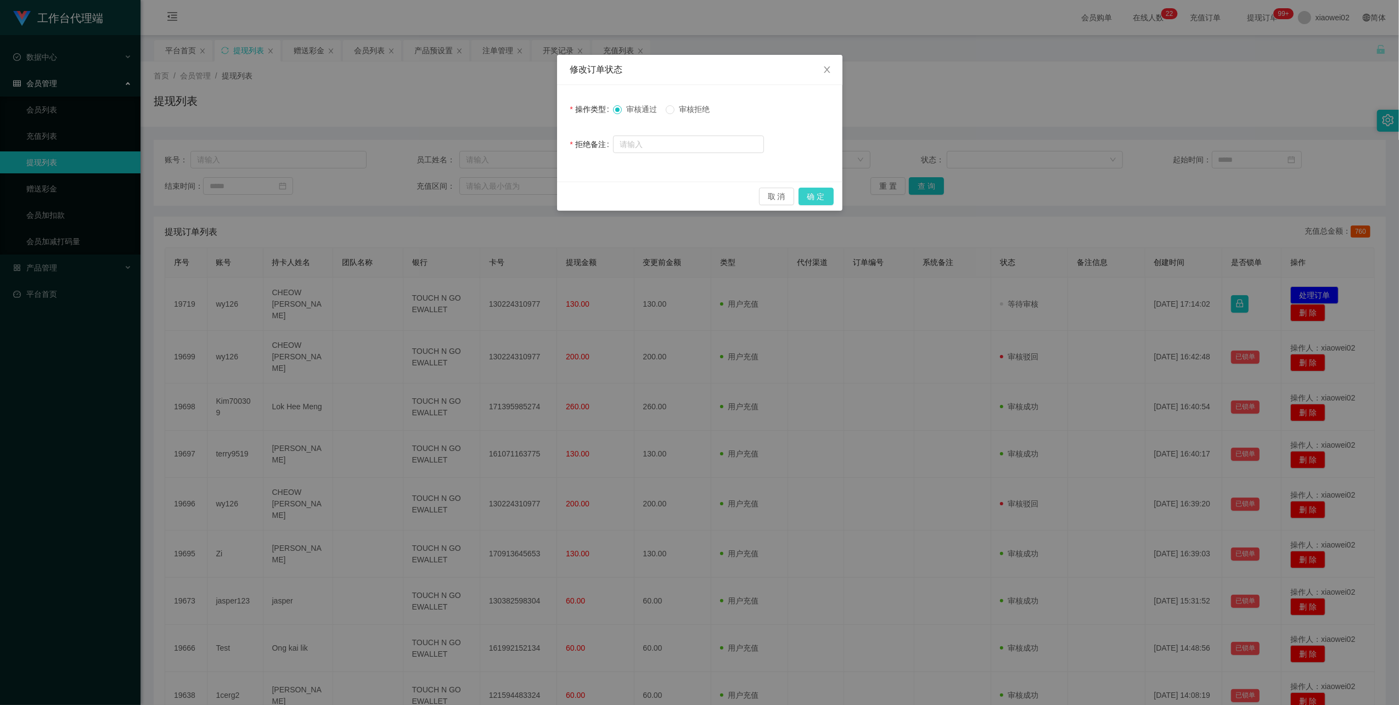
click at [826, 198] on button "确 定" at bounding box center [816, 197] width 35 height 18
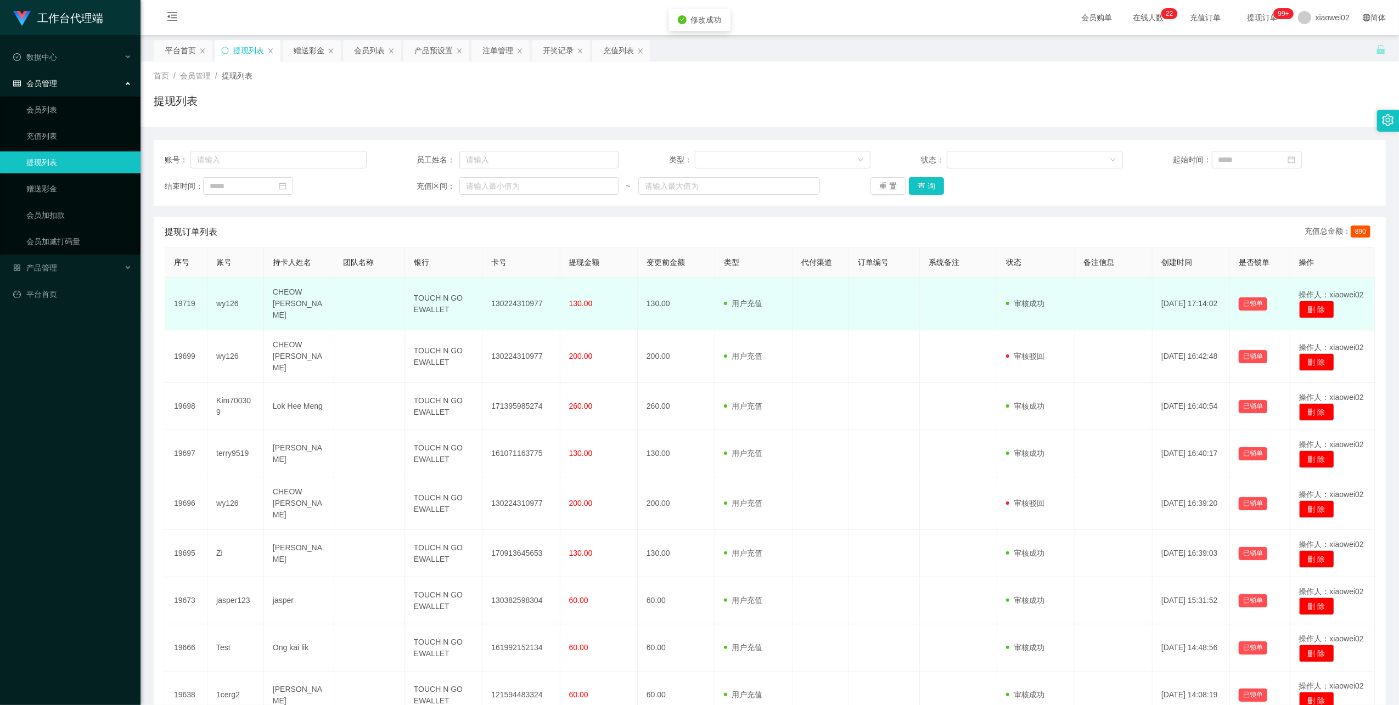
click at [530, 301] on td "130224310977" at bounding box center [521, 304] width 77 height 53
drag, startPoint x: 530, startPoint y: 301, endPoint x: 558, endPoint y: 288, distance: 31.7
click at [532, 299] on td "130224310977" at bounding box center [521, 304] width 77 height 53
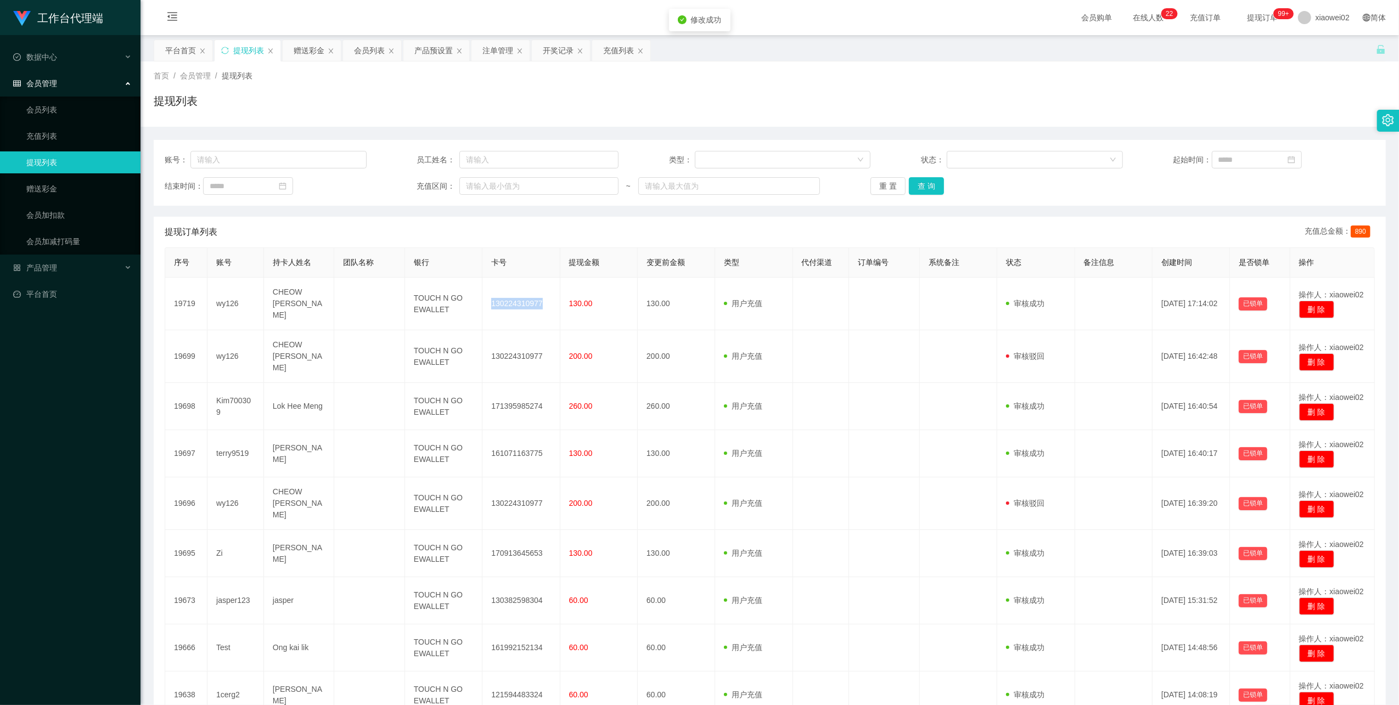
copy td "130224310977"
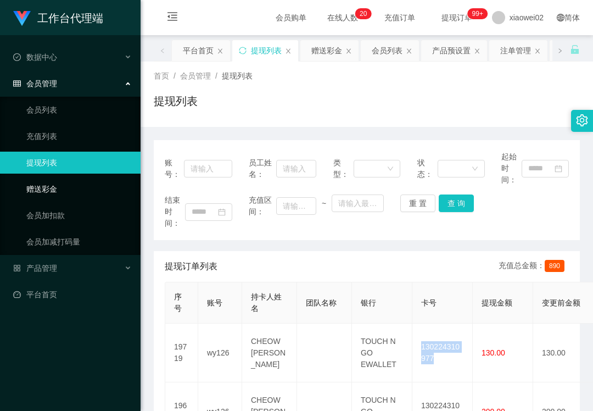
click at [94, 187] on link "赠送彩金" at bounding box center [78, 189] width 105 height 22
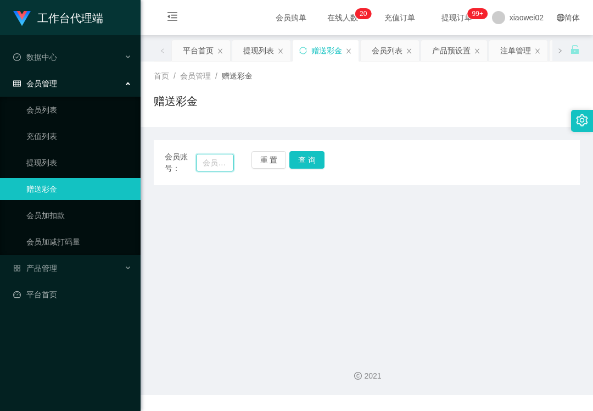
drag, startPoint x: 220, startPoint y: 167, endPoint x: 234, endPoint y: 165, distance: 14.4
click at [220, 167] on input "text" at bounding box center [215, 163] width 38 height 18
paste input "xiaomei"
type input "xiaomei"
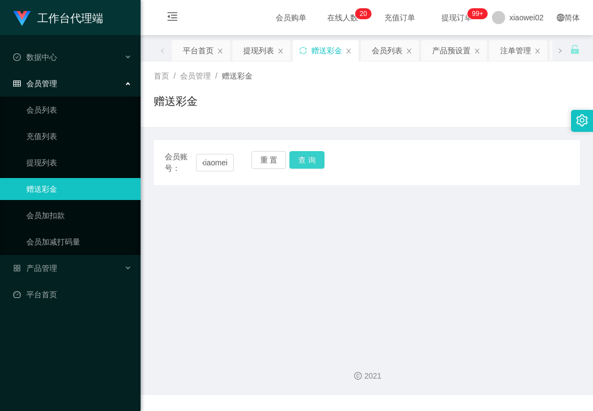
click at [307, 159] on button "查 询" at bounding box center [306, 160] width 35 height 18
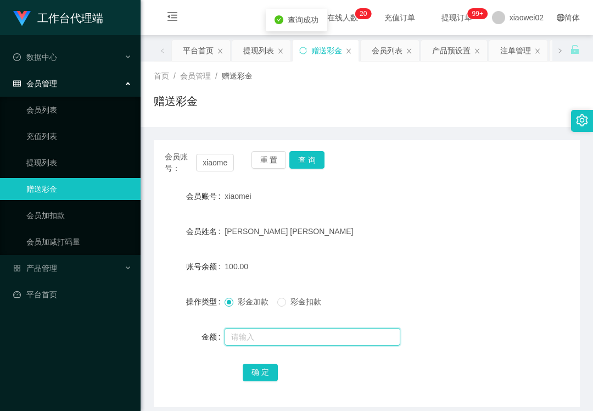
click at [277, 329] on input "text" at bounding box center [313, 337] width 176 height 18
type input "30"
click at [244, 368] on button "确 定" at bounding box center [260, 372] width 35 height 18
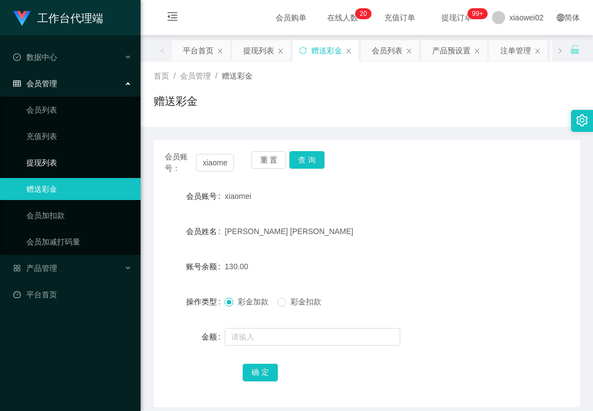
click at [77, 159] on link "提现列表" at bounding box center [78, 163] width 105 height 22
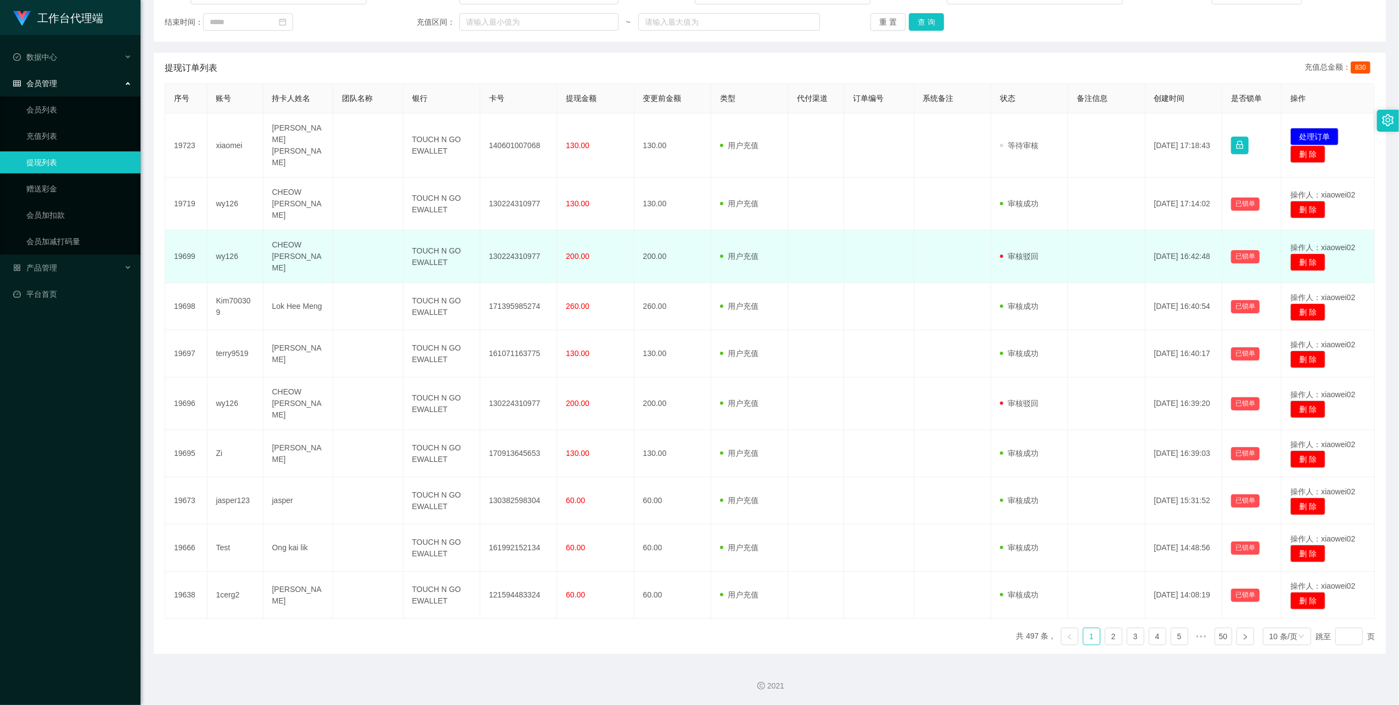
scroll to position [139, 0]
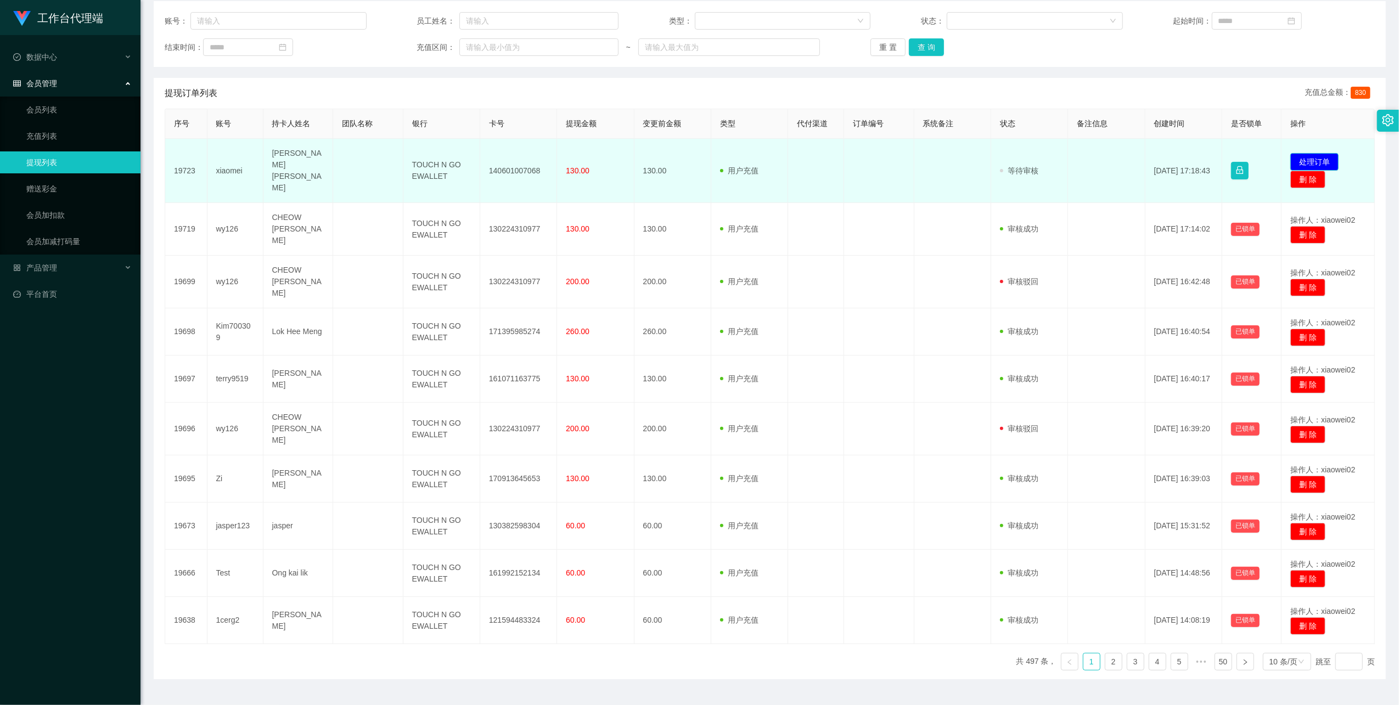
click at [592, 157] on button "处理订单" at bounding box center [1315, 162] width 48 height 18
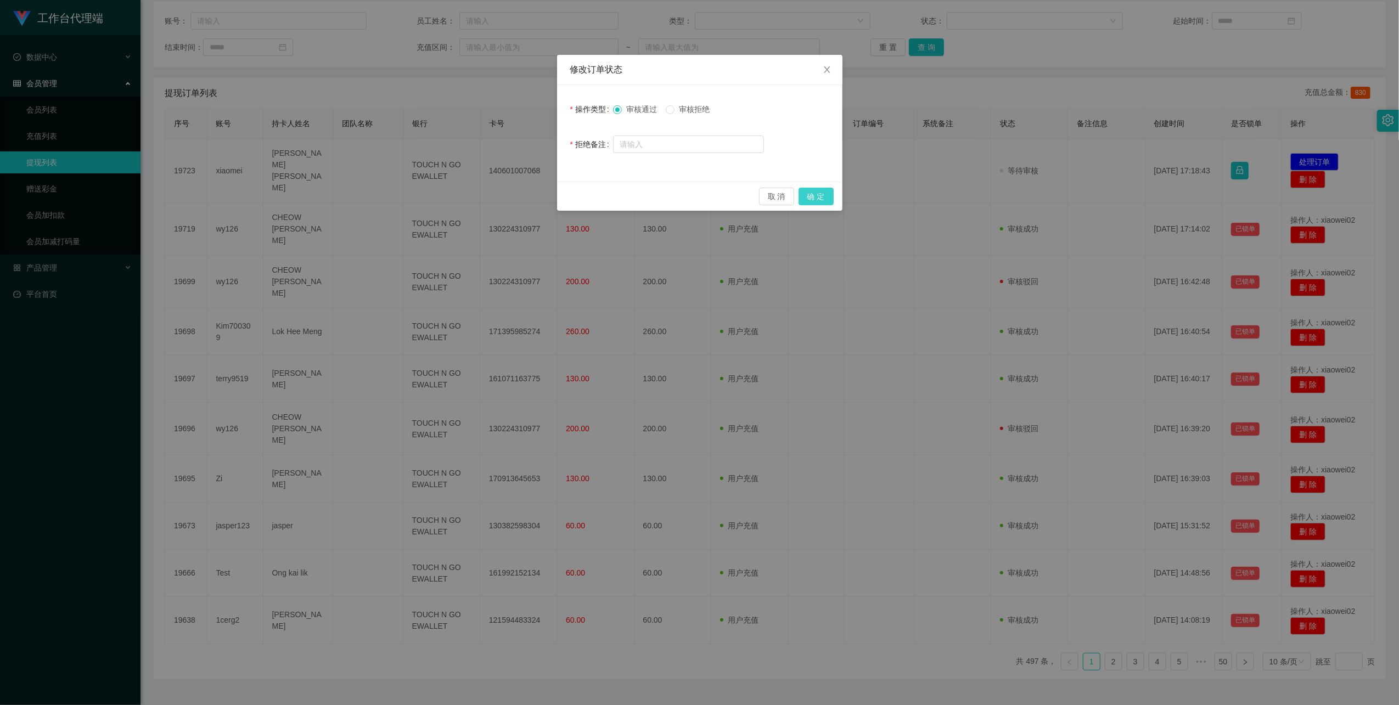
click at [592, 197] on button "确 定" at bounding box center [816, 197] width 35 height 18
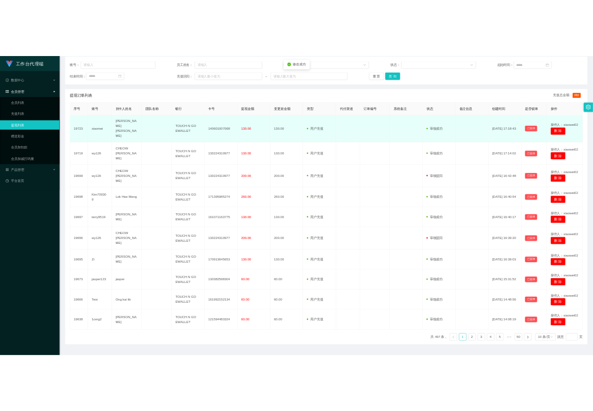
scroll to position [133, 0]
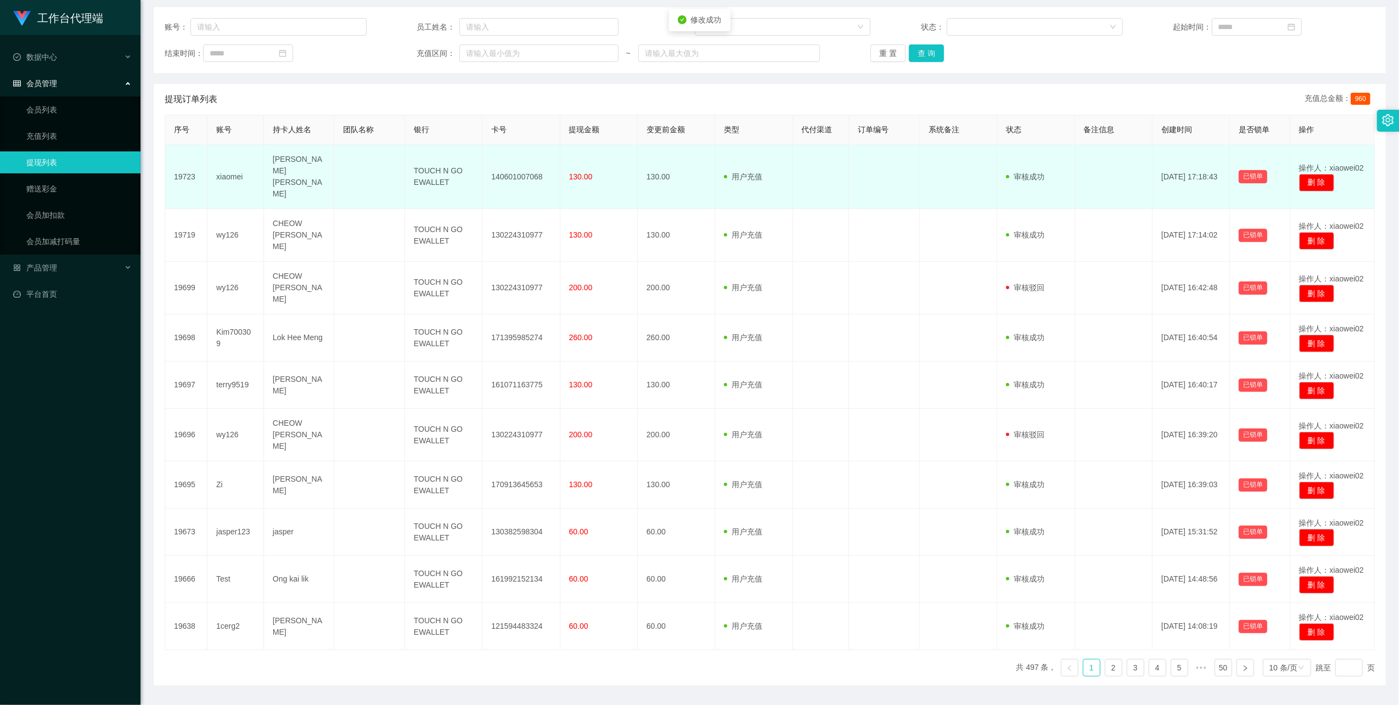
click at [508, 165] on td "140601007068" at bounding box center [521, 177] width 77 height 64
click at [509, 165] on td "140601007068" at bounding box center [521, 177] width 77 height 64
copy td "140601007068"
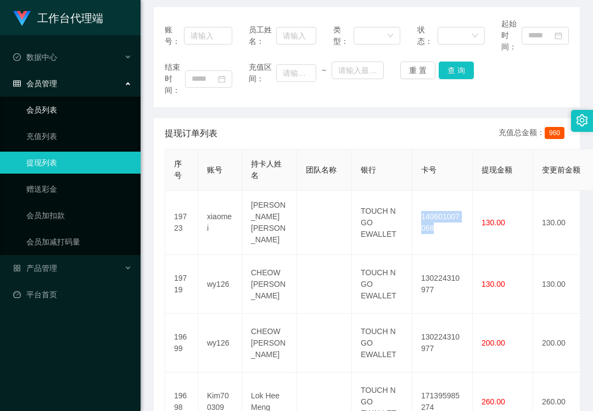
click at [47, 102] on link "会员列表" at bounding box center [78, 110] width 105 height 22
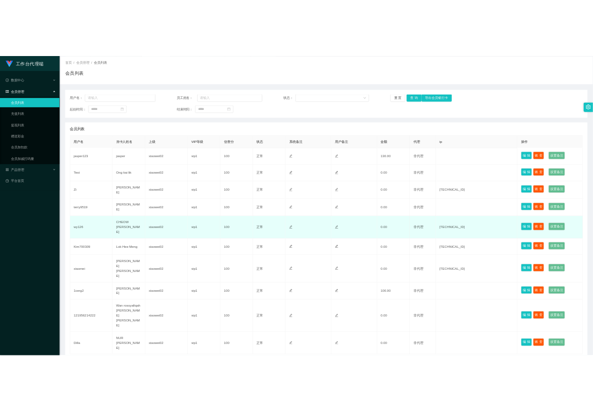
scroll to position [73, 0]
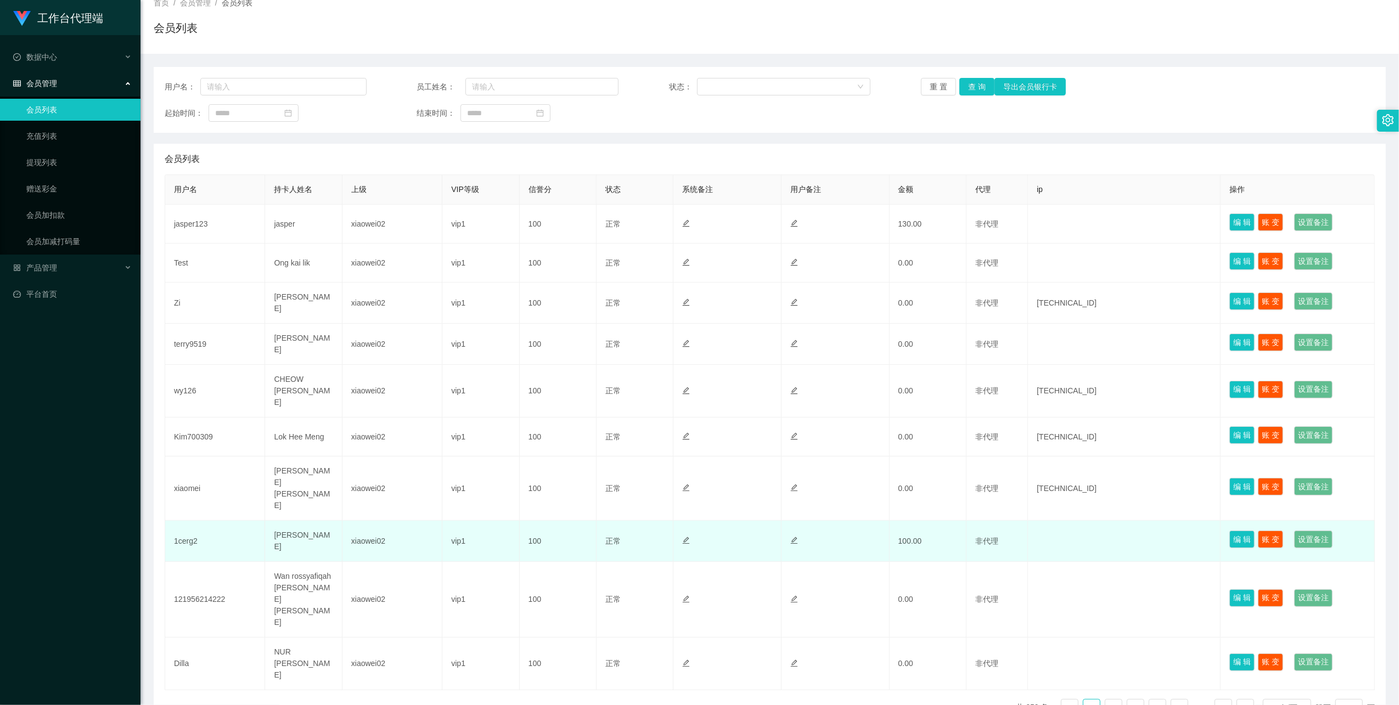
click at [195, 521] on td "1cerg2" at bounding box center [215, 541] width 100 height 41
click at [185, 521] on td "1cerg2" at bounding box center [215, 541] width 100 height 41
copy td "1cerg2"
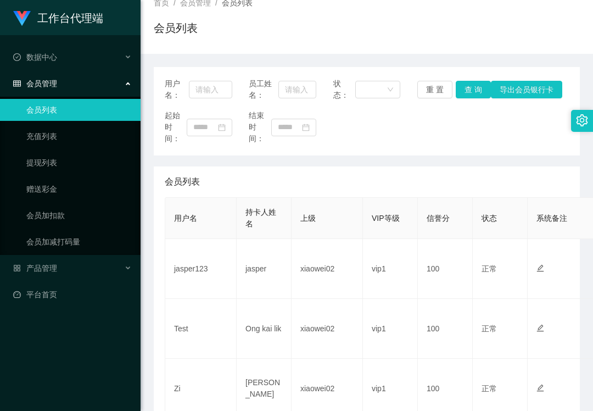
click at [394, 149] on div "用户名： 员工姓名： 状态： 重 置 查 询 导出会员银行卡 起始时间： 结束时间：" at bounding box center [367, 111] width 426 height 88
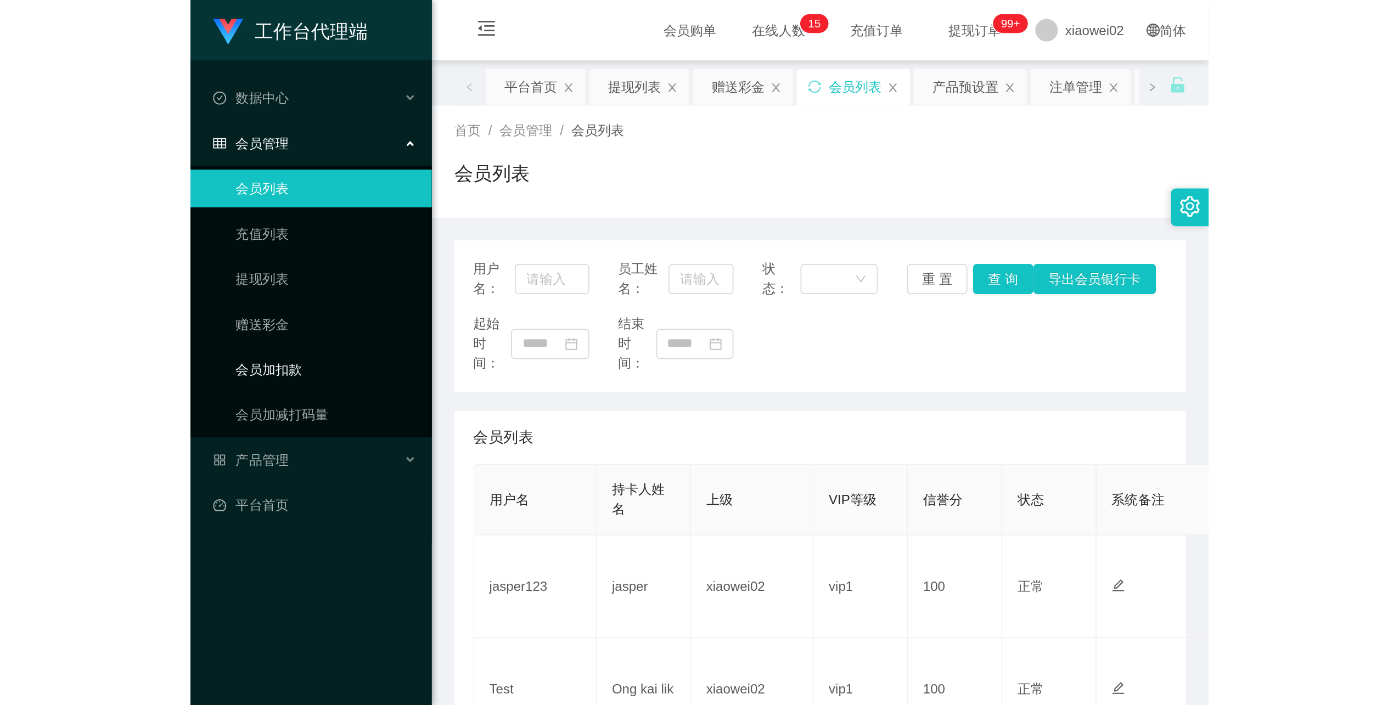
scroll to position [73, 0]
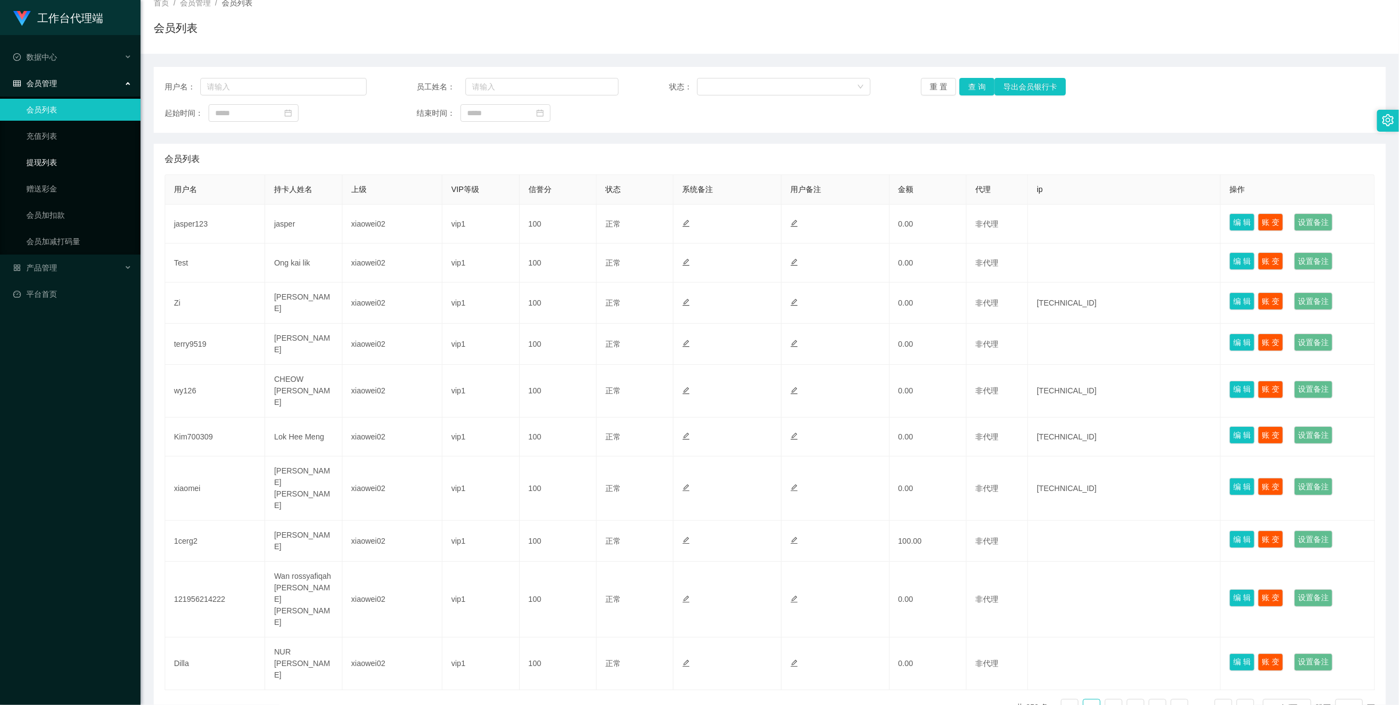
drag, startPoint x: 71, startPoint y: 153, endPoint x: 65, endPoint y: 55, distance: 97.4
click at [71, 153] on link "提现列表" at bounding box center [78, 163] width 105 height 22
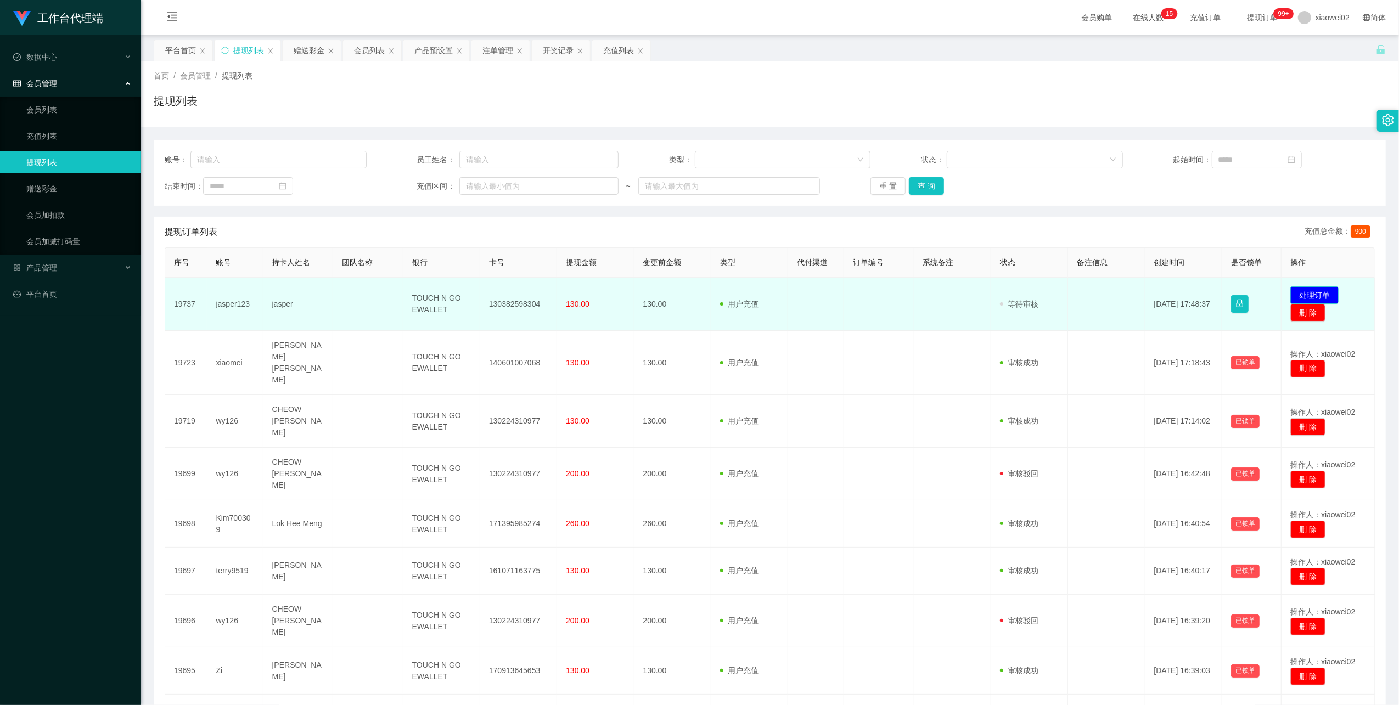
click at [592, 290] on button "处理订单" at bounding box center [1315, 296] width 48 height 18
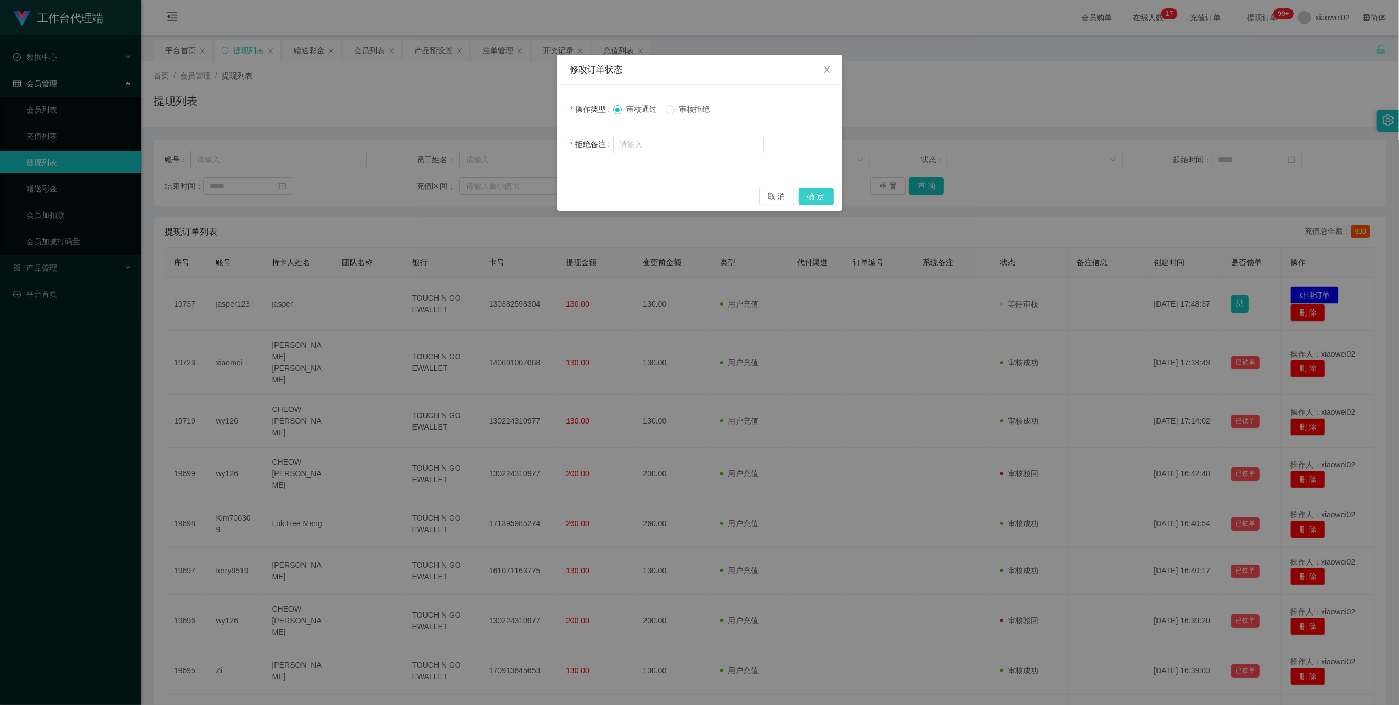
click at [592, 195] on button "确 定" at bounding box center [816, 197] width 35 height 18
click at [832, 195] on button "确 定" at bounding box center [816, 197] width 35 height 18
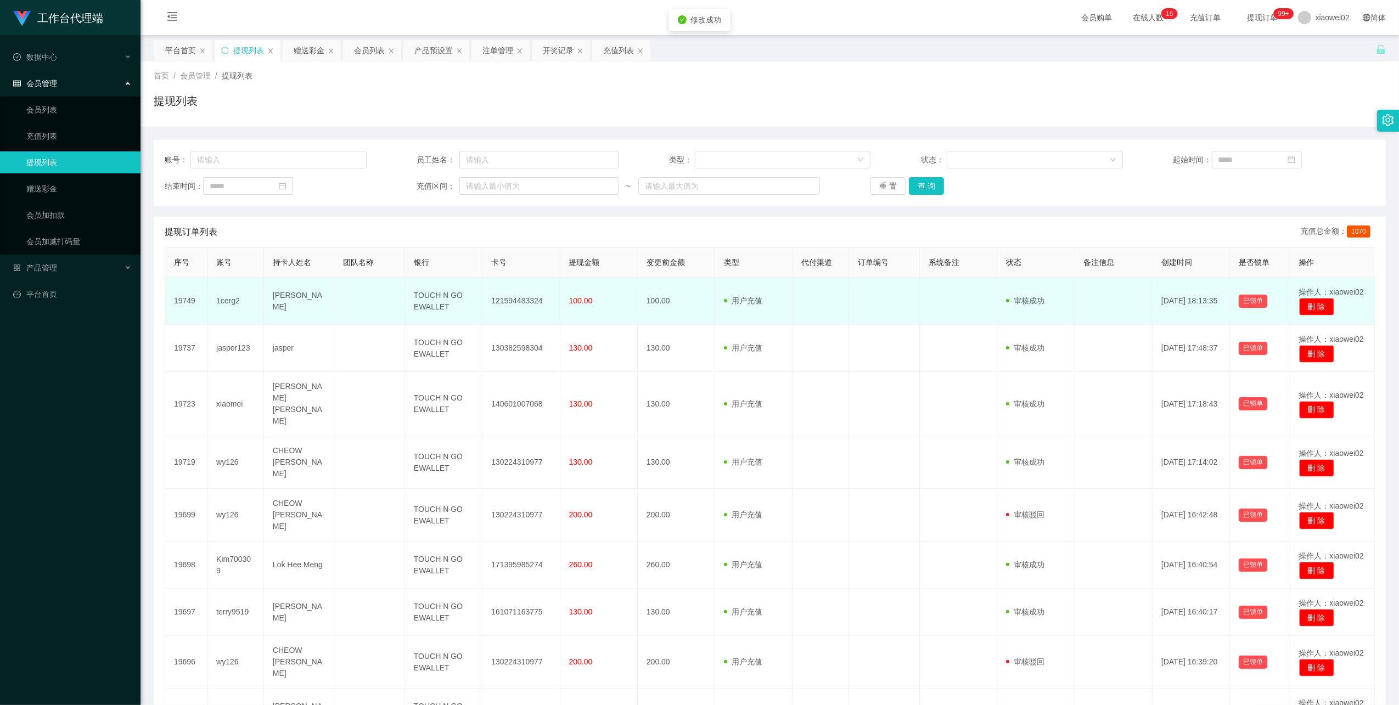
click at [520, 302] on td "121594483324" at bounding box center [521, 301] width 77 height 47
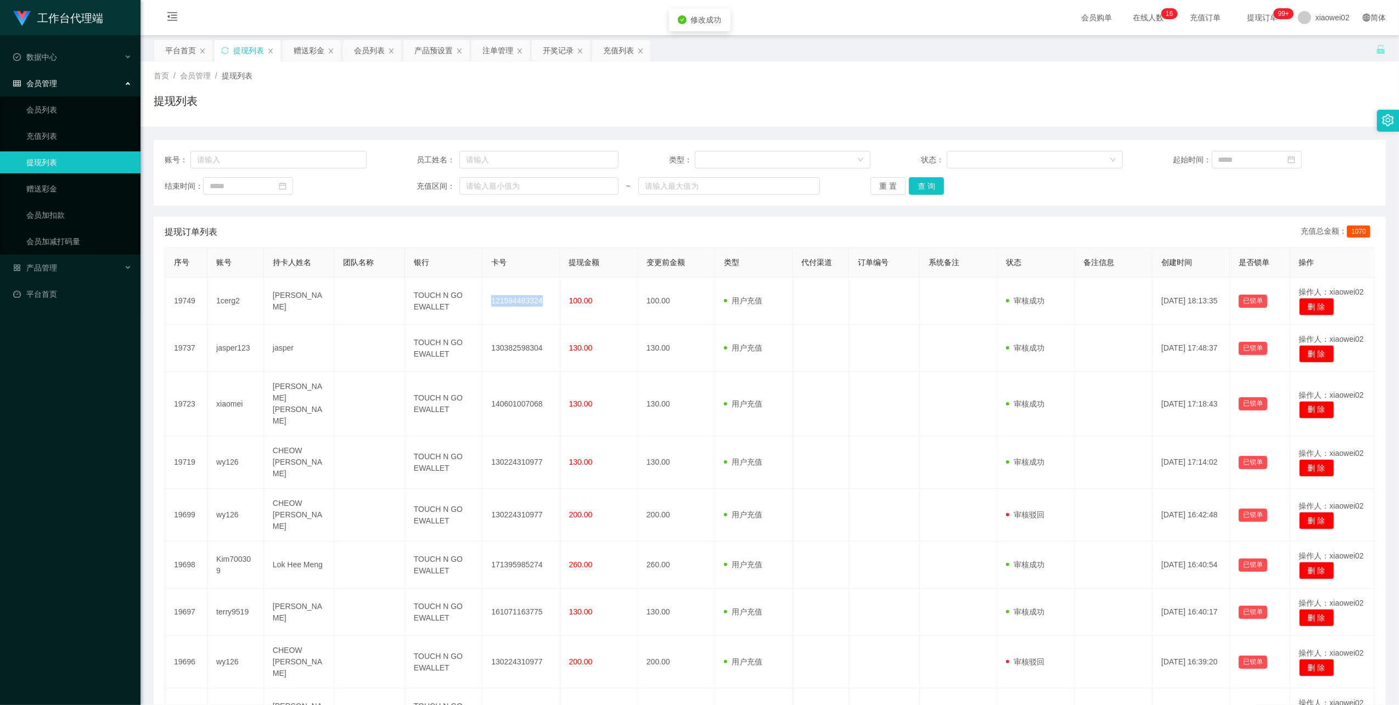
copy td "121594483324"
